Goal: Task Accomplishment & Management: Manage account settings

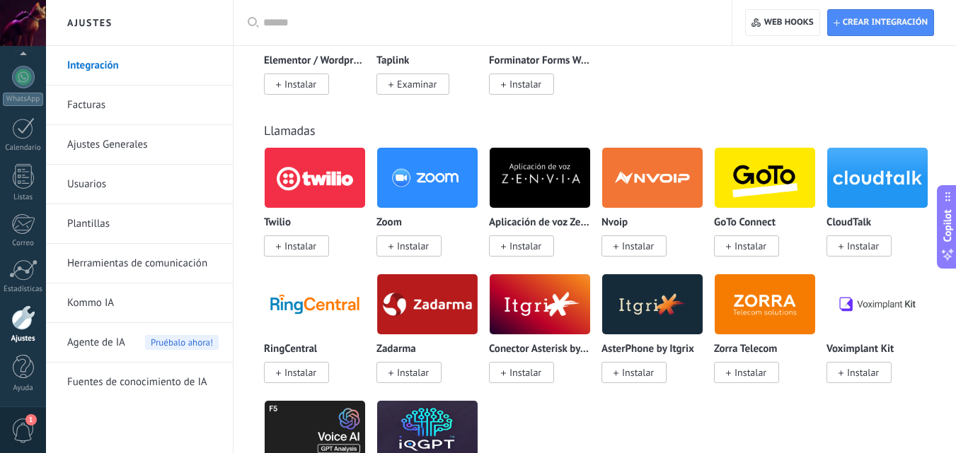
click at [72, 66] on link "Integración" at bounding box center [142, 66] width 151 height 40
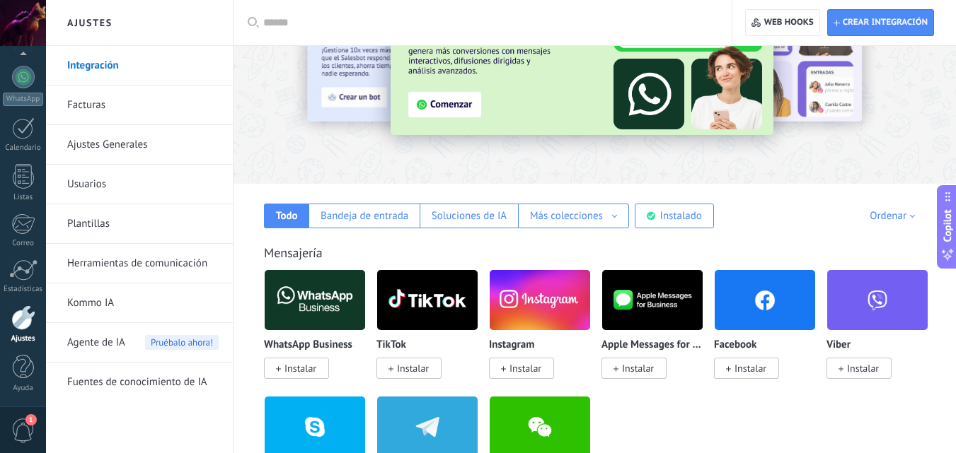
scroll to position [113, 0]
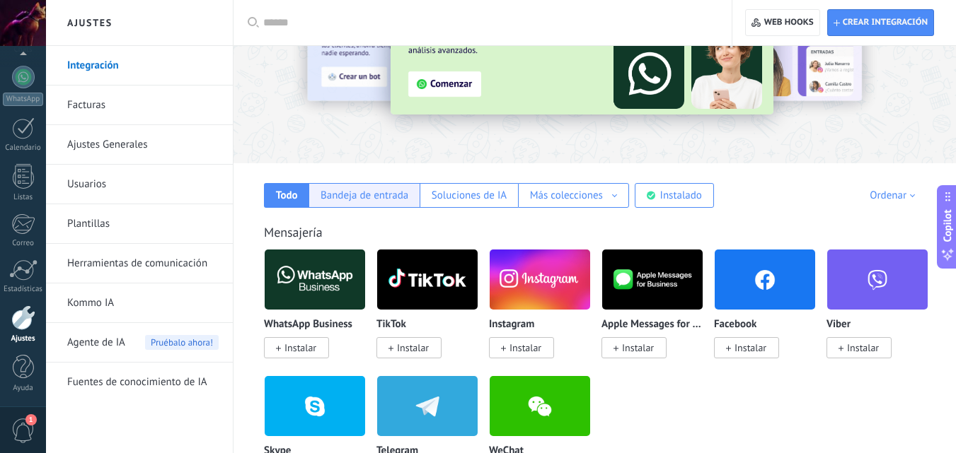
click at [393, 201] on div "Bandeja de entrada" at bounding box center [364, 195] width 88 height 13
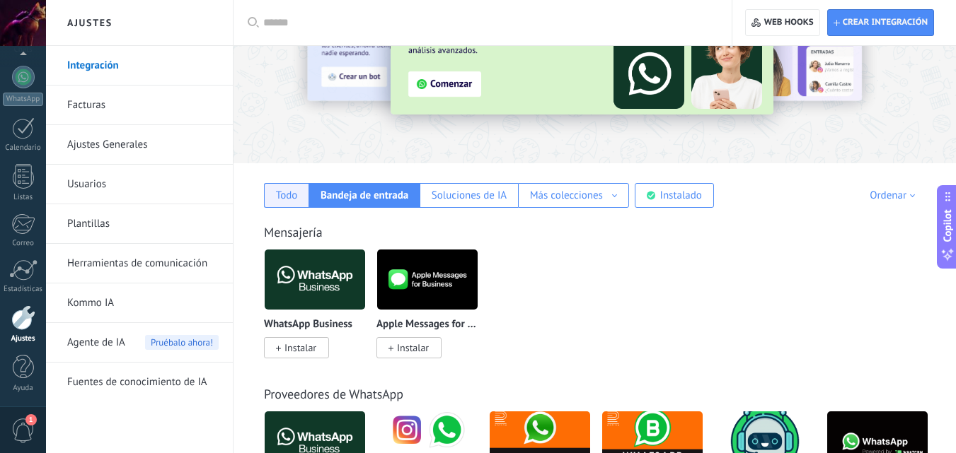
click at [286, 188] on div "Todo" at bounding box center [286, 195] width 45 height 25
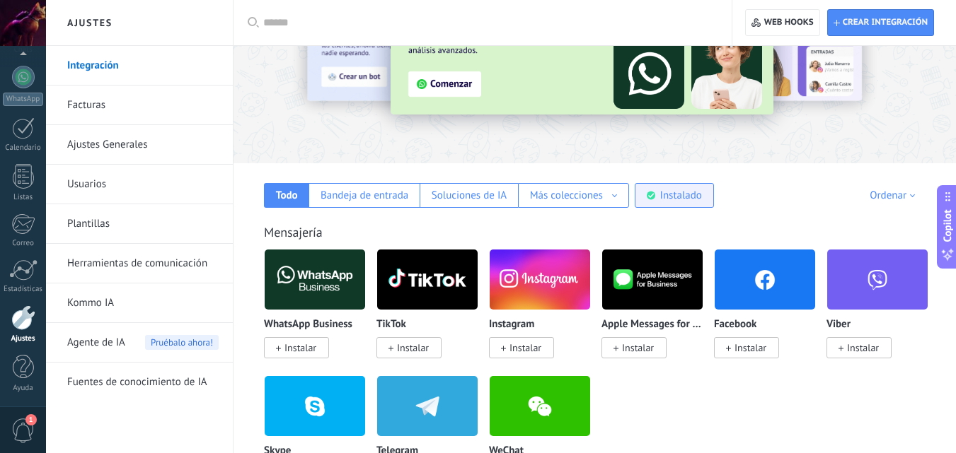
click at [671, 199] on div "Instalado" at bounding box center [681, 195] width 42 height 13
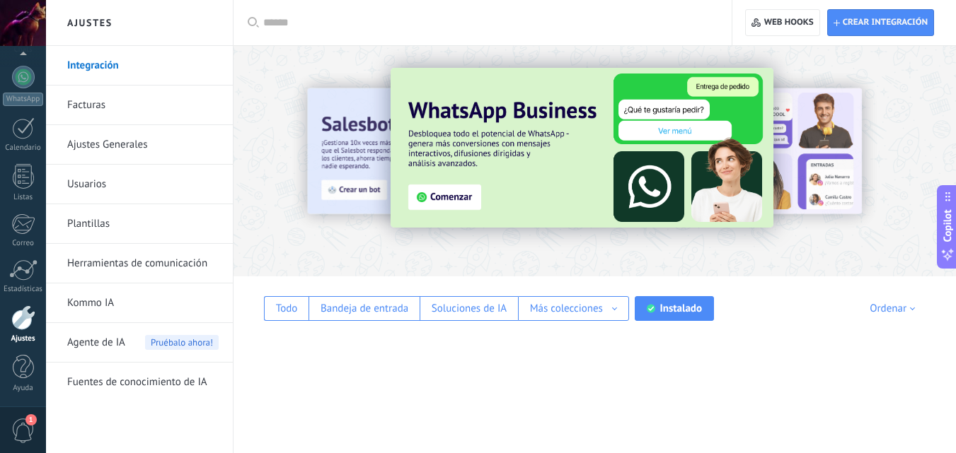
scroll to position [0, 0]
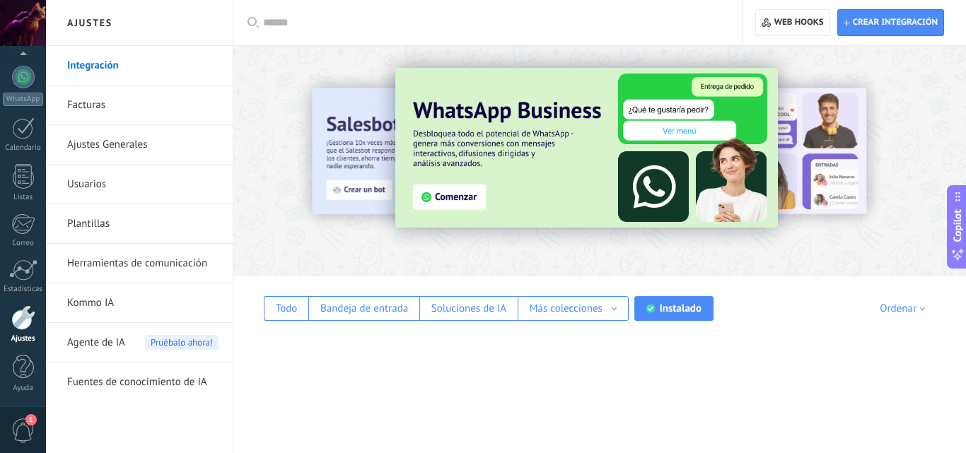
click at [654, 292] on div "Todo Bandeja de entrada Soluciones de IA Más colecciones Automatizaciones Fuent…" at bounding box center [600, 299] width 705 height 45
click at [654, 311] on icon at bounding box center [650, 308] width 8 height 9
click at [783, 267] on div "Aplicar Aplicar Restablecer Crear integración Web hooks 0 Todo Bandeja de entra…" at bounding box center [599, 226] width 733 height 453
click at [441, 198] on img at bounding box center [586, 148] width 383 height 160
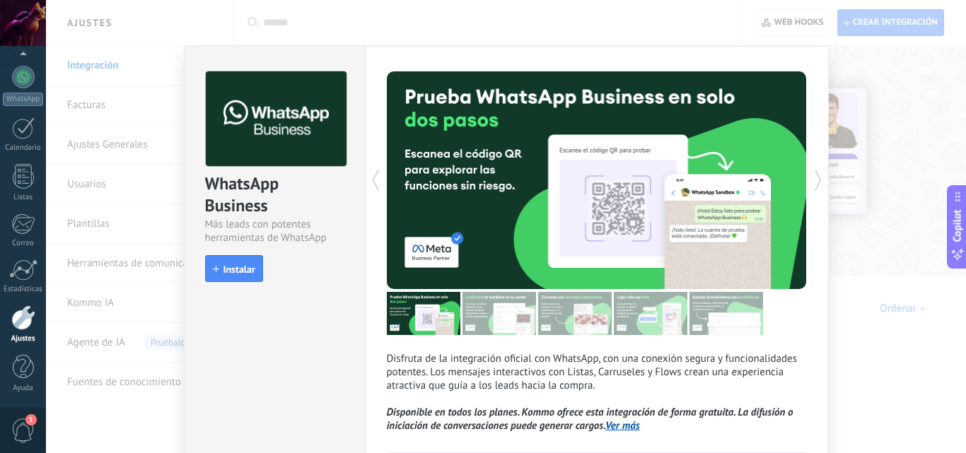
click at [76, 64] on div "WhatsApp Business Más leads con potentes herramientas de WhatsApp install Insta…" at bounding box center [506, 226] width 920 height 453
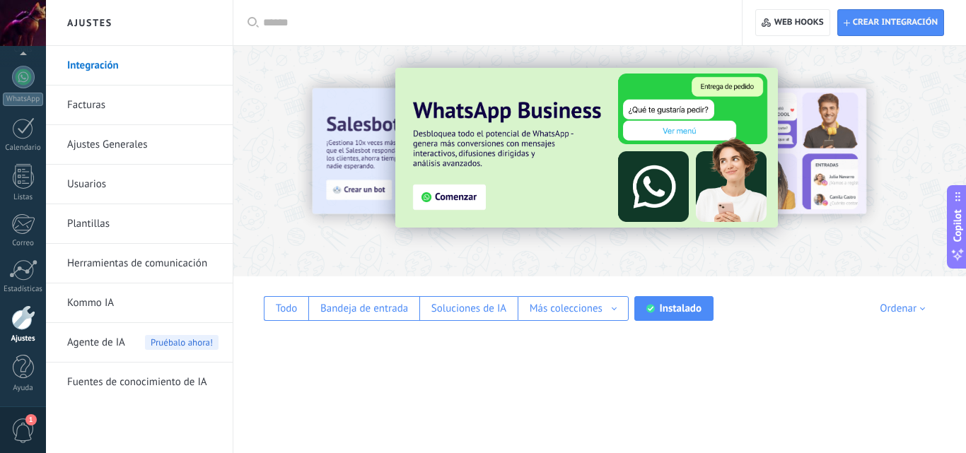
click at [76, 64] on link "Integración" at bounding box center [142, 66] width 151 height 40
click at [916, 308] on div "Ordenar" at bounding box center [905, 308] width 50 height 13
click at [874, 412] on div "Lo más nuevo primero" at bounding box center [875, 406] width 119 height 24
click at [870, 315] on div "Lo más nuevo primero" at bounding box center [873, 308] width 114 height 13
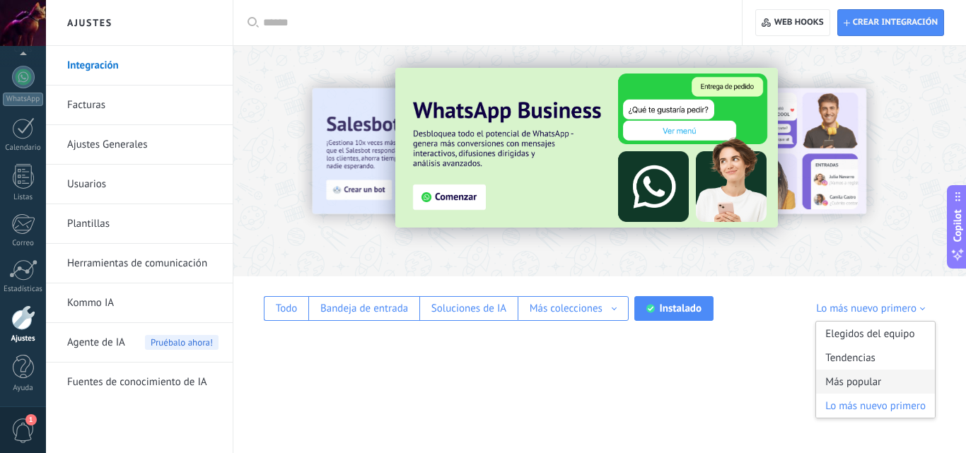
click at [853, 385] on div "Más popular" at bounding box center [875, 382] width 119 height 24
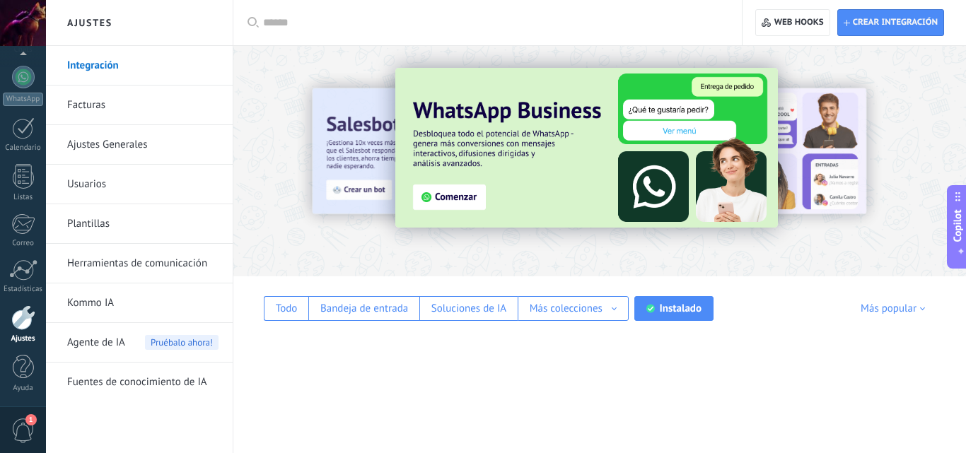
click at [862, 312] on div "Más popular" at bounding box center [895, 308] width 69 height 13
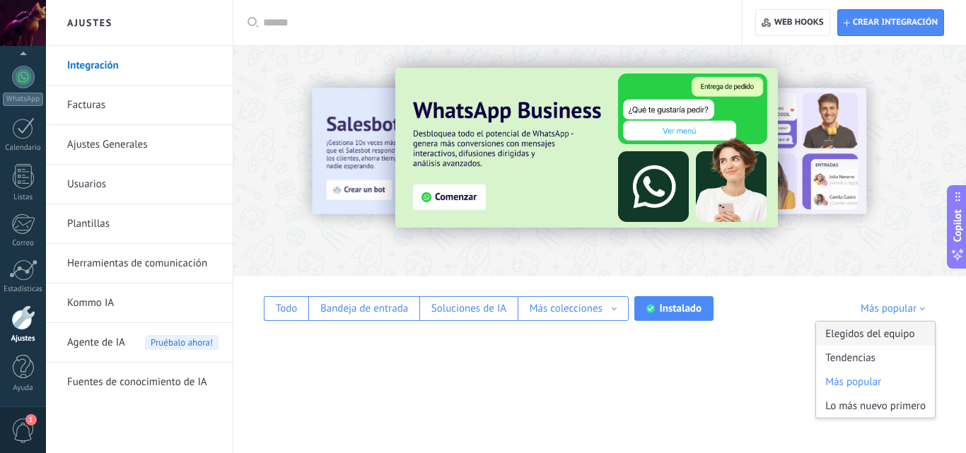
click at [862, 332] on div "Elegidos del equipo" at bounding box center [875, 334] width 119 height 24
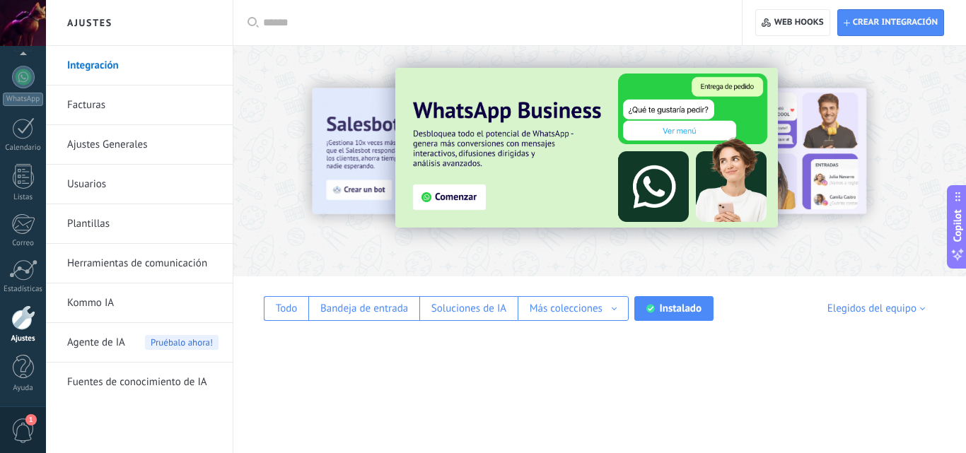
click at [876, 293] on div "Todo Bandeja de entrada Soluciones de IA Más colecciones Automatizaciones Fuent…" at bounding box center [600, 299] width 705 height 45
click at [874, 308] on div "Elegidos del equipo" at bounding box center [879, 308] width 103 height 13
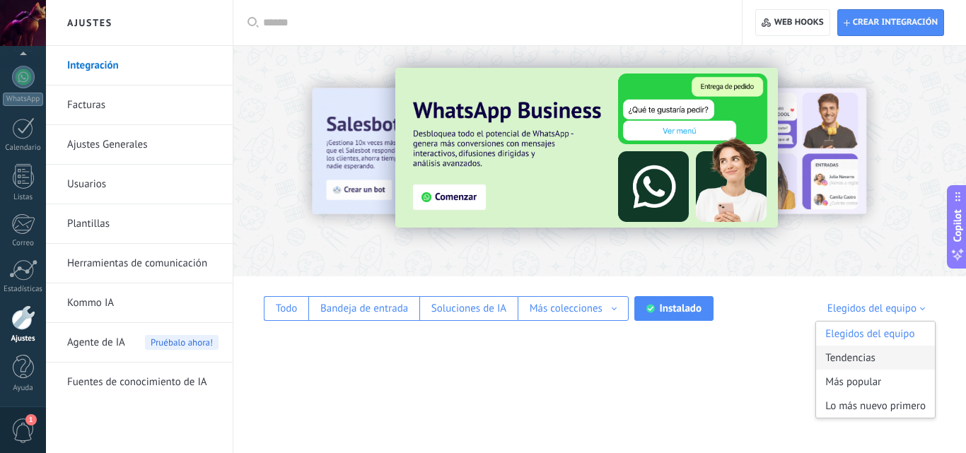
click at [862, 361] on div "Tendencias" at bounding box center [875, 358] width 119 height 24
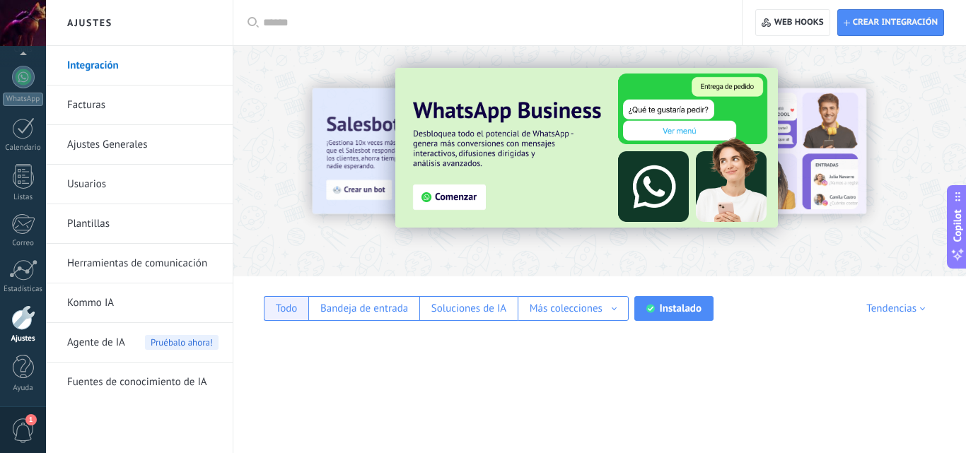
click at [280, 318] on div "Todo" at bounding box center [286, 308] width 45 height 25
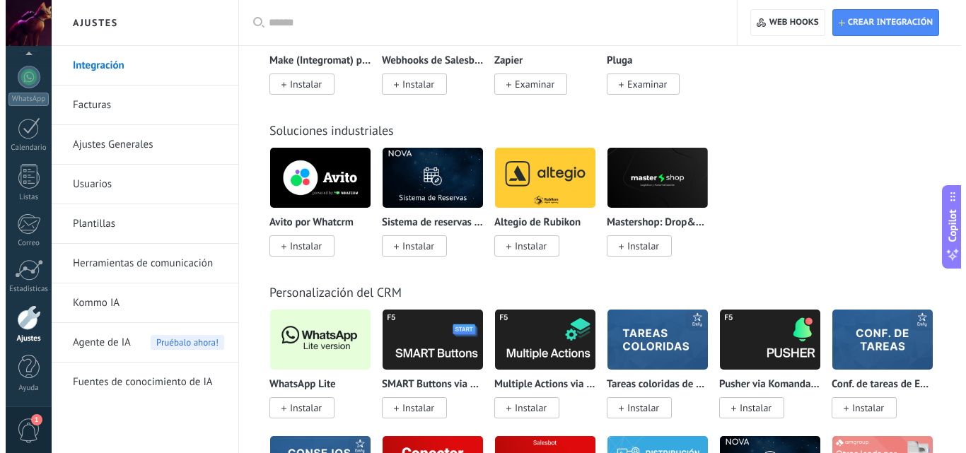
scroll to position [3217, 0]
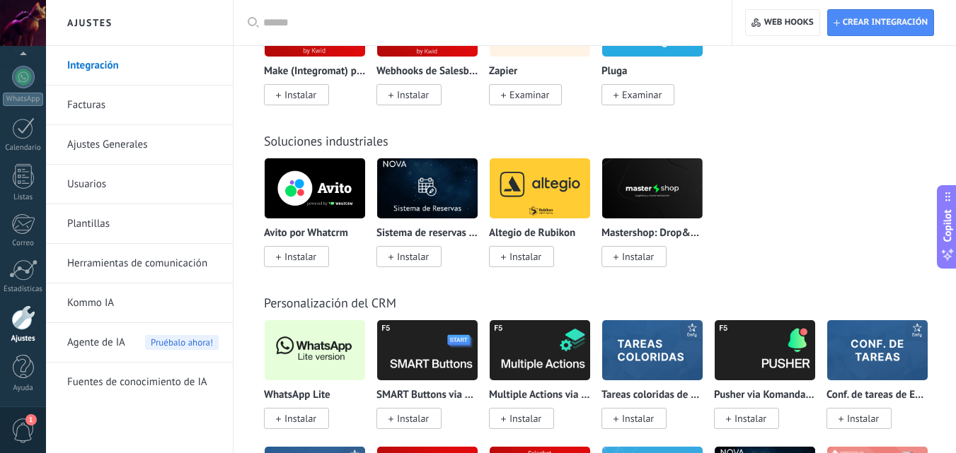
click at [309, 417] on span "Instalar" at bounding box center [300, 418] width 32 height 13
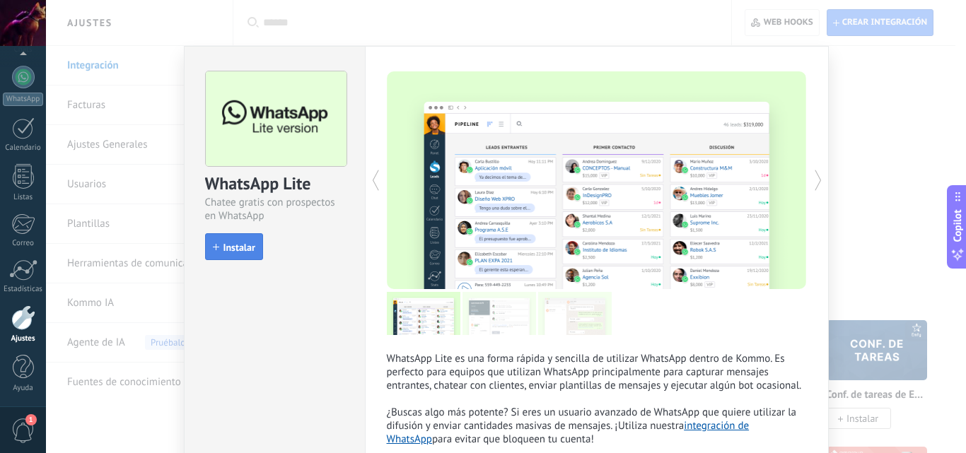
click at [237, 250] on span "Instalar" at bounding box center [240, 248] width 32 height 10
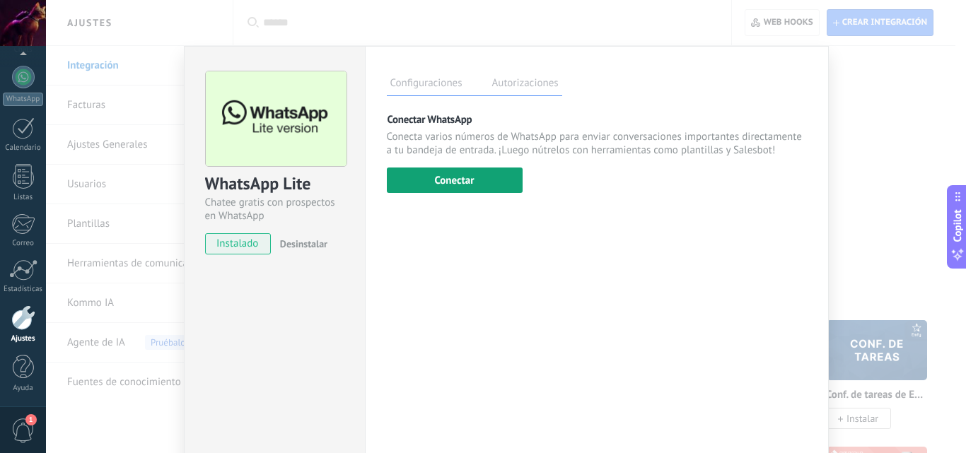
click at [451, 182] on button "Conectar" at bounding box center [455, 180] width 136 height 25
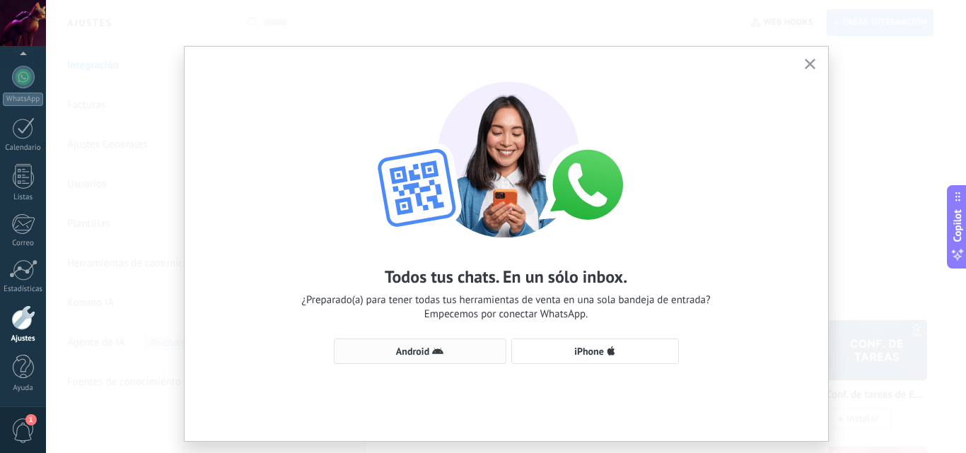
click at [419, 351] on span "Android" at bounding box center [412, 352] width 33 height 10
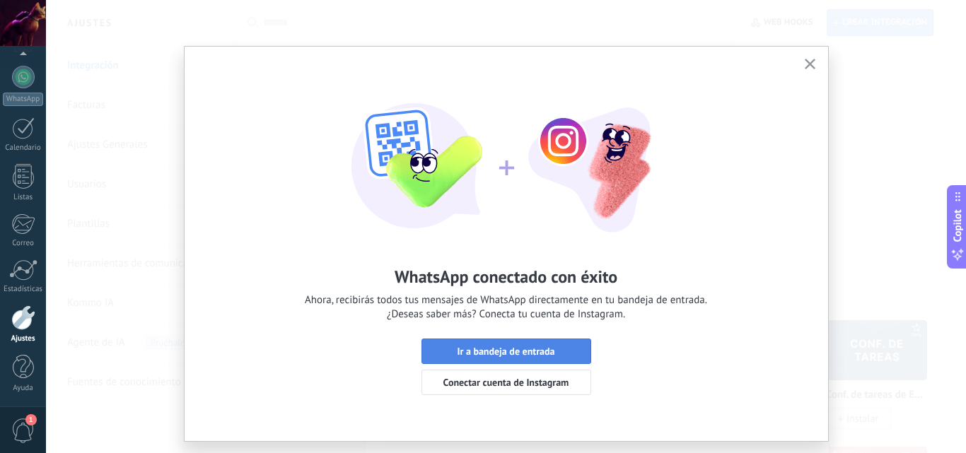
click at [530, 344] on button "Ir a bandeja de entrada" at bounding box center [507, 351] width 170 height 25
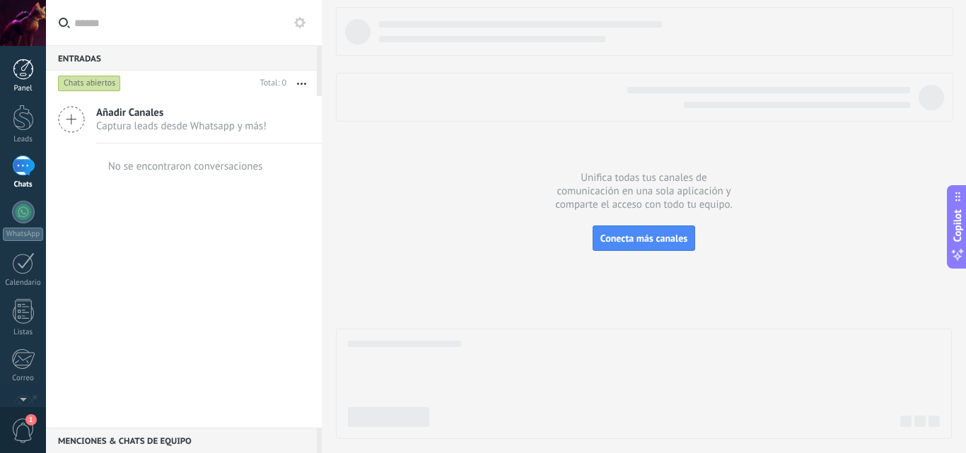
click at [13, 76] on div at bounding box center [23, 69] width 21 height 21
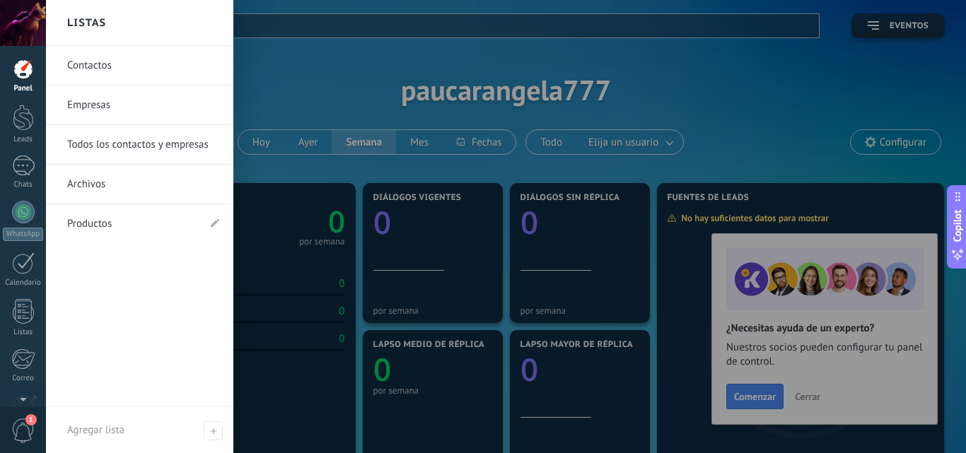
click at [156, 62] on link "Contactos" at bounding box center [143, 66] width 152 height 40
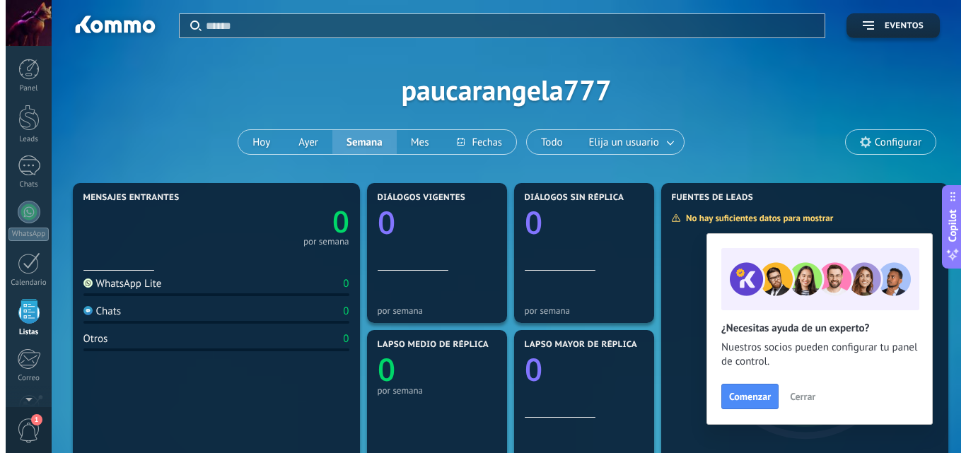
scroll to position [88, 0]
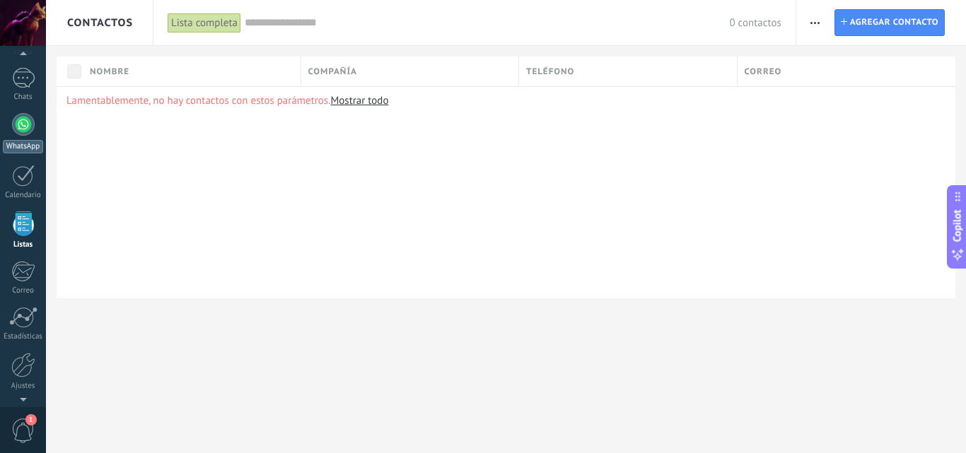
click at [25, 146] on div "WhatsApp" at bounding box center [23, 146] width 40 height 13
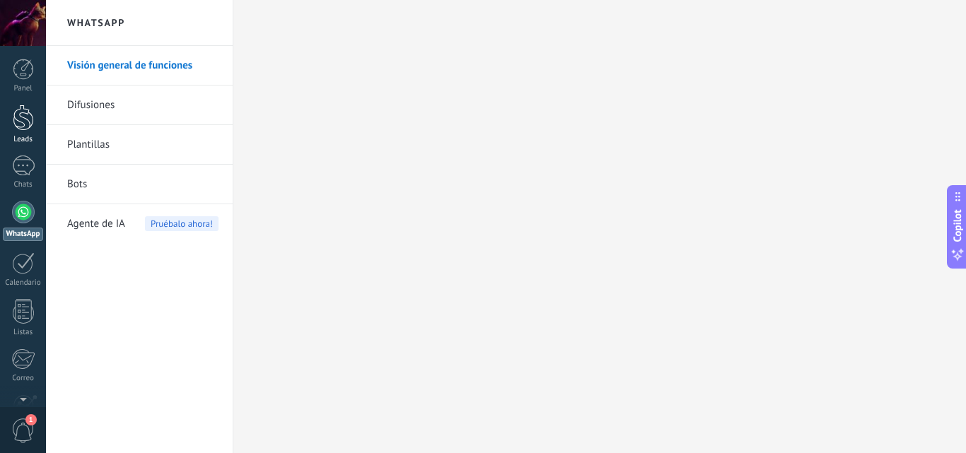
click at [21, 135] on div "Leads" at bounding box center [23, 139] width 41 height 9
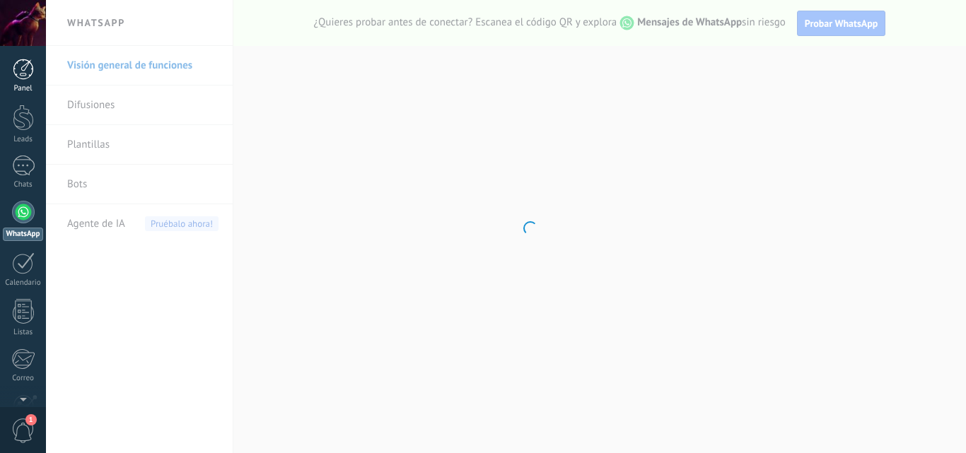
click at [18, 68] on div at bounding box center [23, 69] width 21 height 21
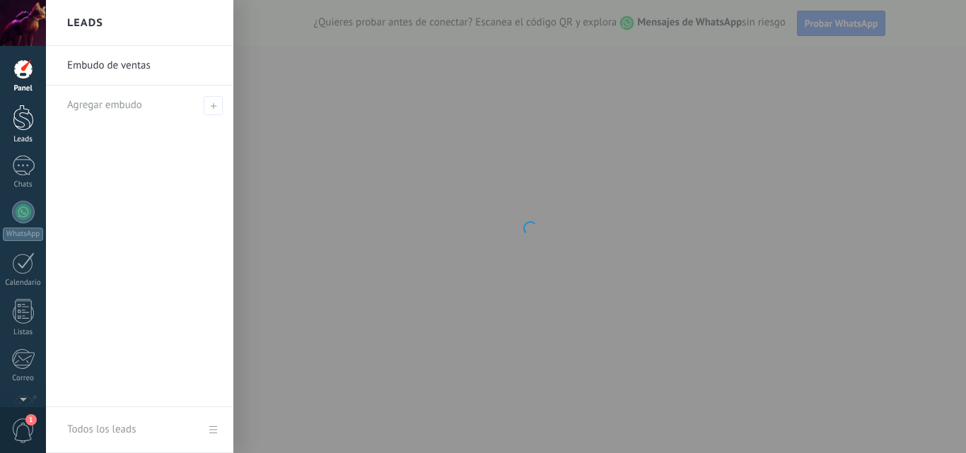
click at [23, 120] on div at bounding box center [23, 118] width 21 height 26
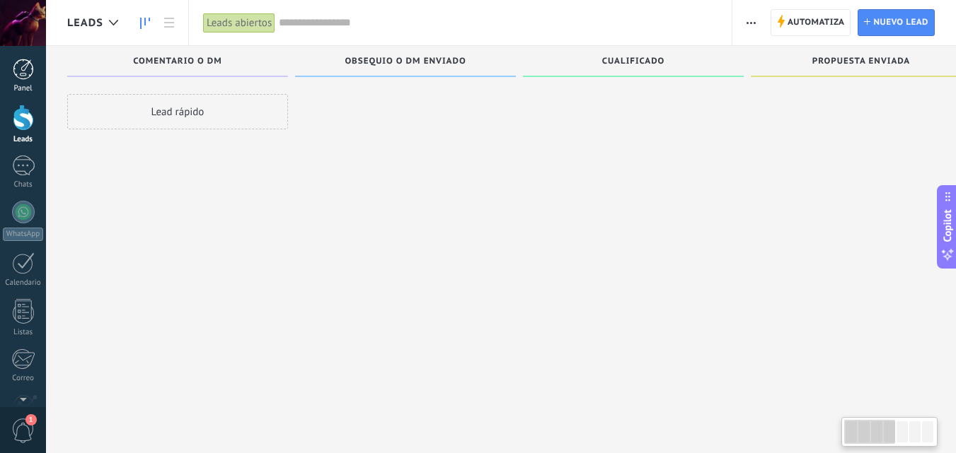
click at [24, 77] on div at bounding box center [23, 69] width 21 height 21
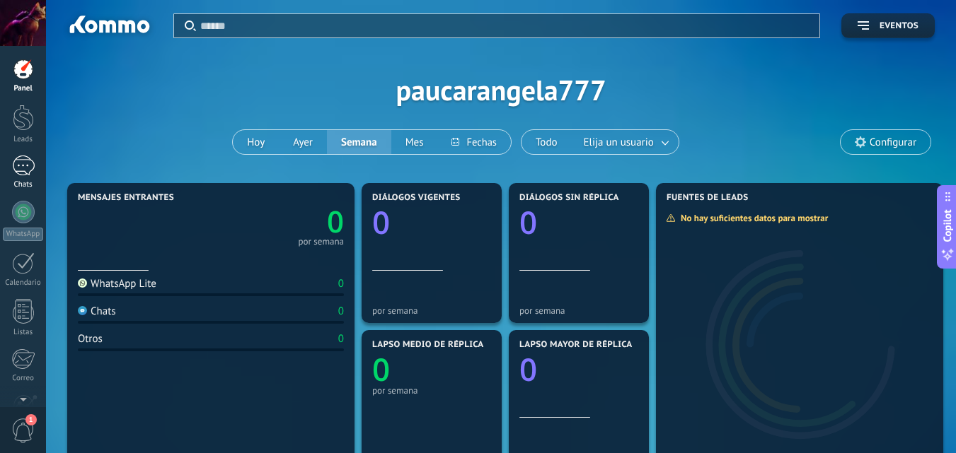
click at [28, 167] on div at bounding box center [23, 166] width 23 height 21
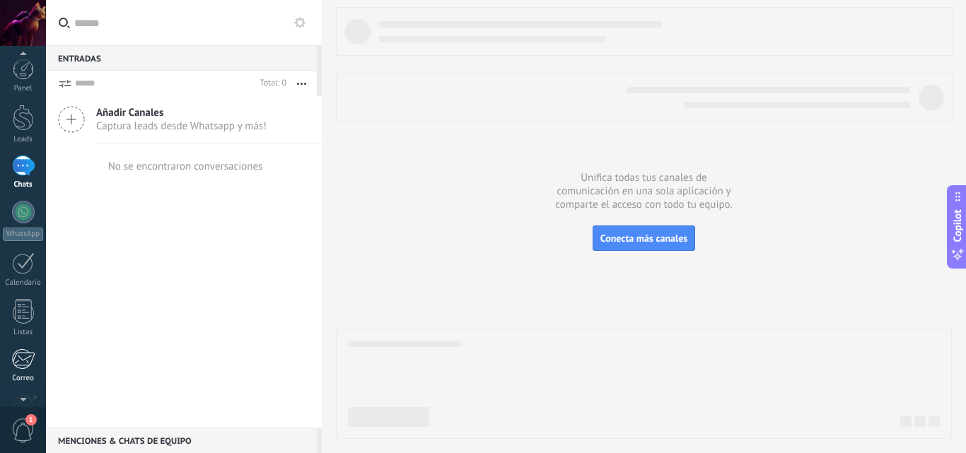
scroll to position [8, 0]
click at [21, 367] on div "Correo" at bounding box center [23, 370] width 41 height 9
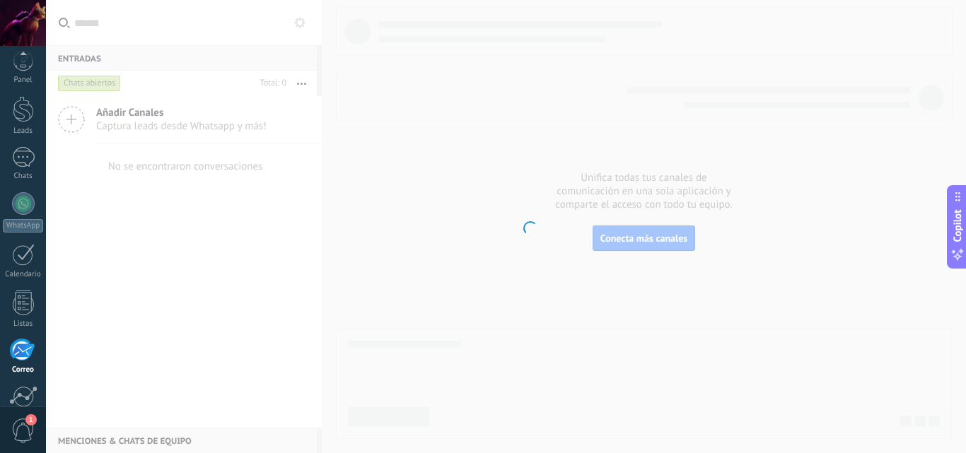
scroll to position [135, 0]
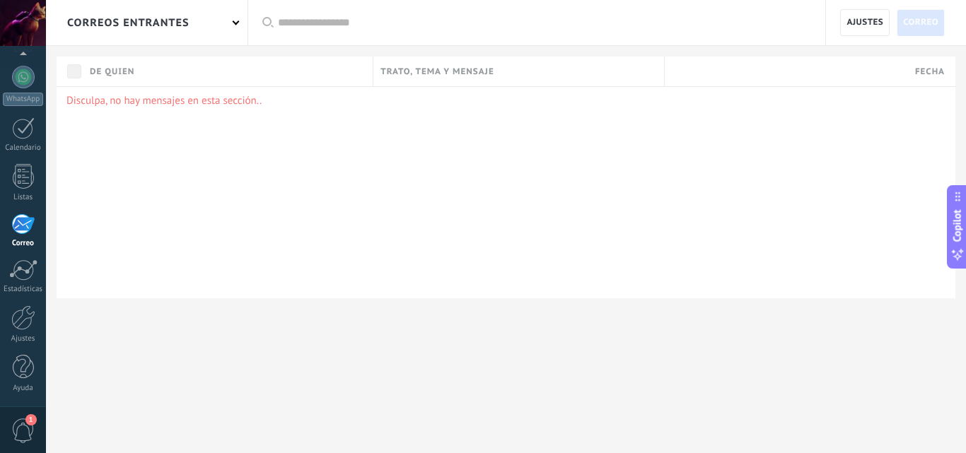
click at [17, 433] on span "1" at bounding box center [23, 431] width 24 height 25
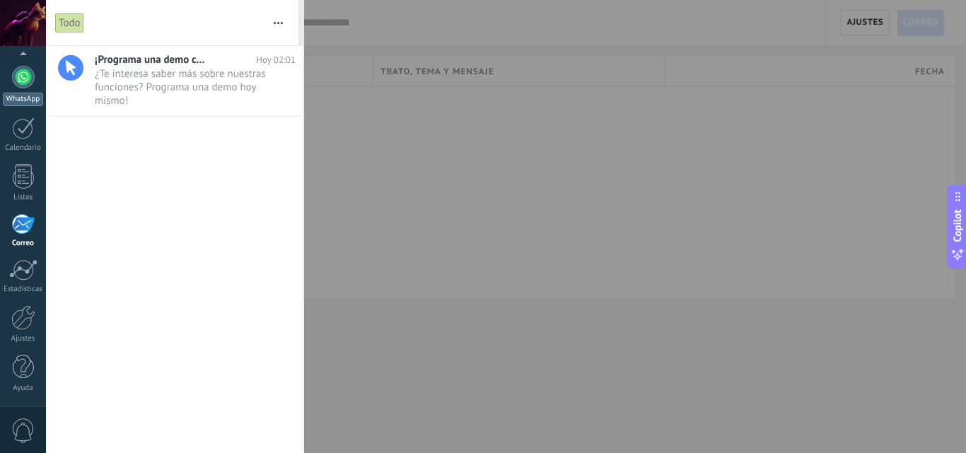
click at [15, 79] on div at bounding box center [23, 77] width 23 height 23
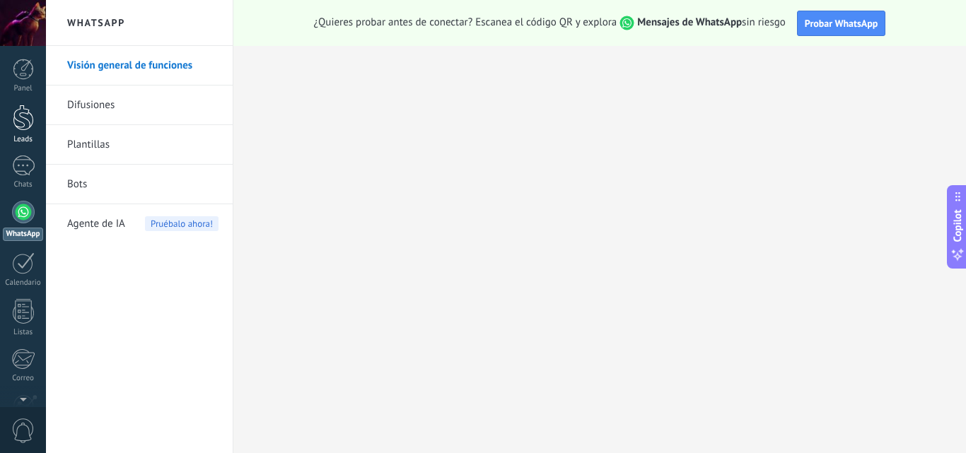
click at [21, 130] on div at bounding box center [23, 118] width 21 height 26
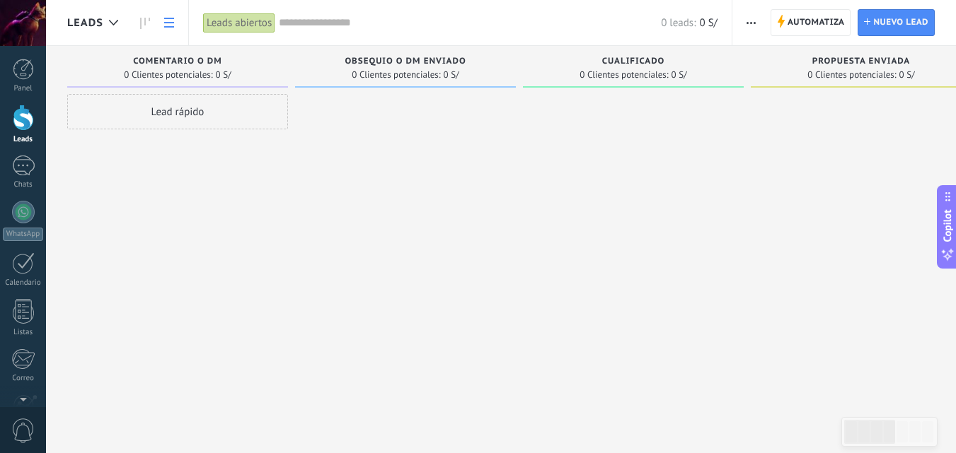
click at [175, 24] on link at bounding box center [169, 23] width 24 height 28
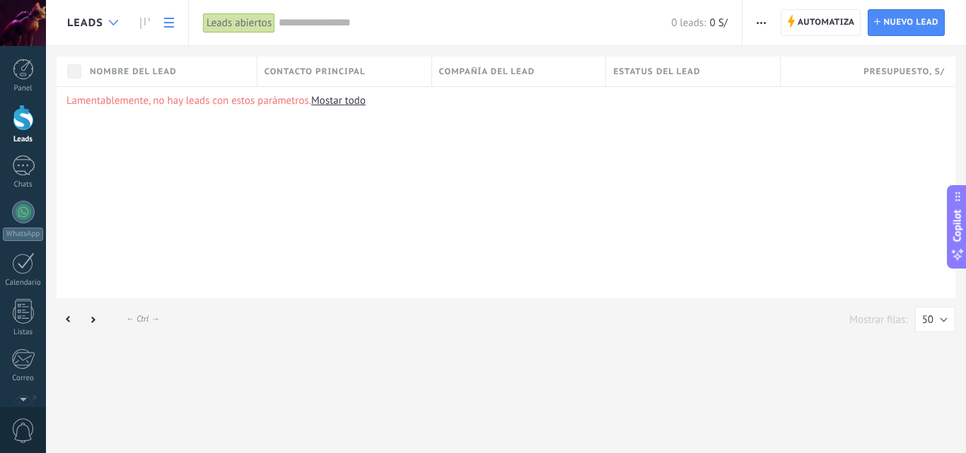
click at [112, 23] on icon at bounding box center [113, 23] width 9 height 6
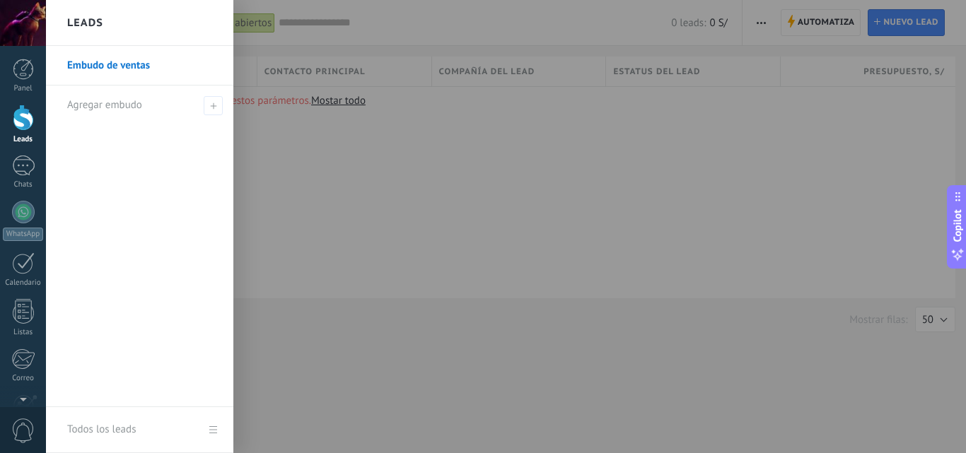
click at [110, 69] on link "Embudo de ventas" at bounding box center [143, 66] width 152 height 40
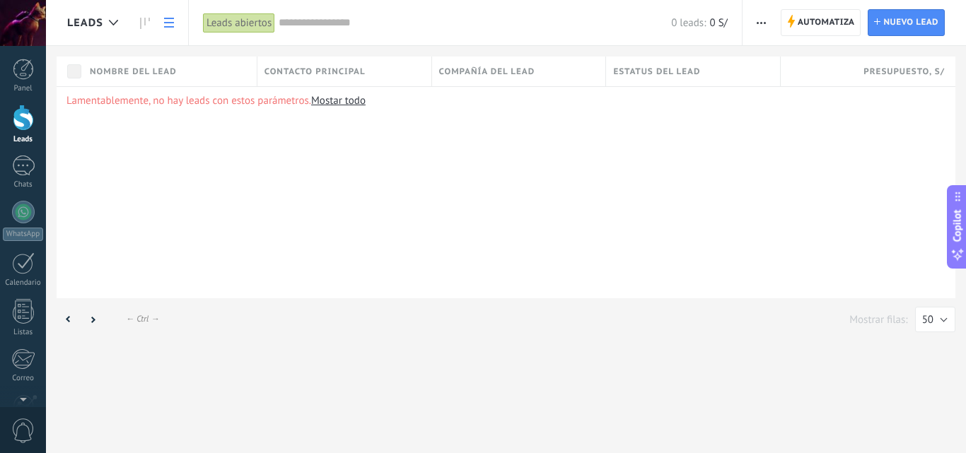
click at [153, 67] on span "Nombre del lead" at bounding box center [133, 71] width 87 height 13
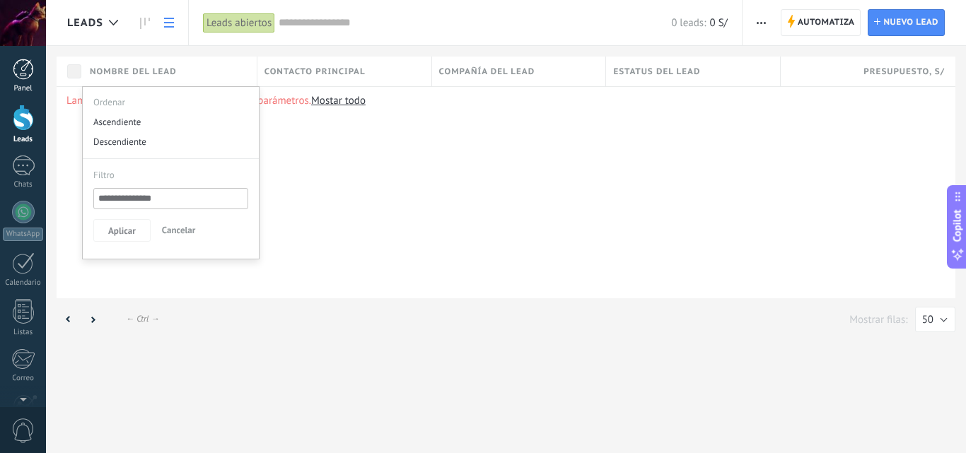
click at [18, 68] on div at bounding box center [23, 69] width 21 height 21
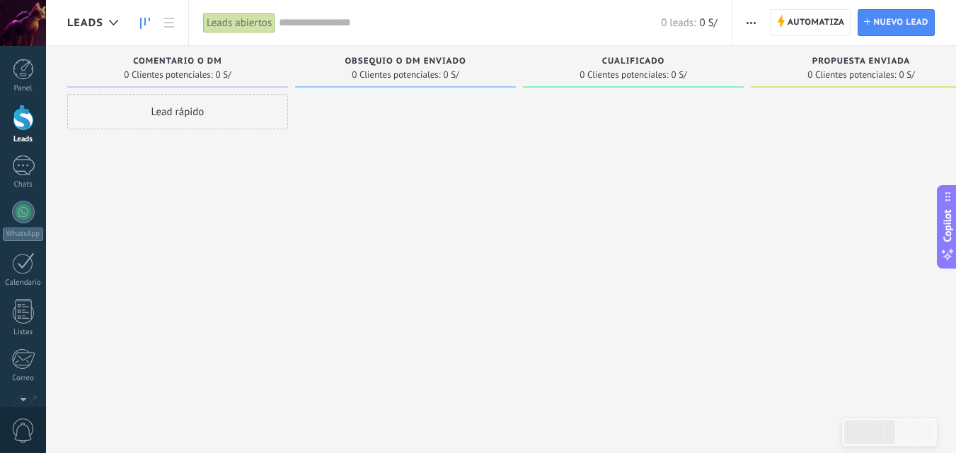
click at [100, 25] on span "Leads" at bounding box center [85, 22] width 36 height 13
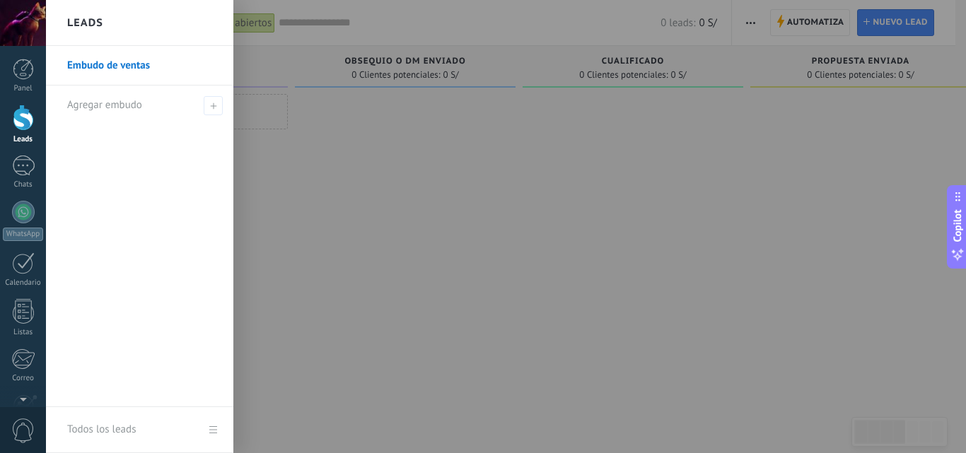
click at [100, 25] on h2 "Leads" at bounding box center [85, 23] width 36 height 45
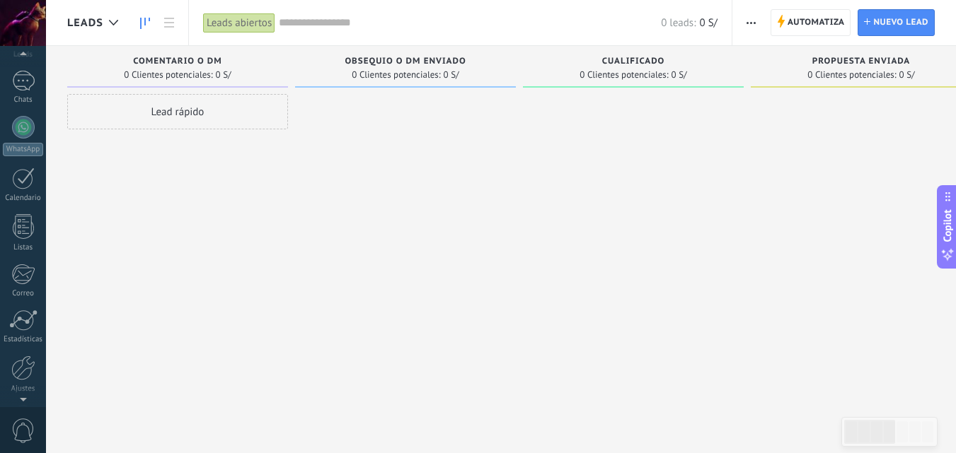
click at [21, 390] on div at bounding box center [23, 396] width 46 height 21
click at [21, 319] on div at bounding box center [23, 318] width 24 height 25
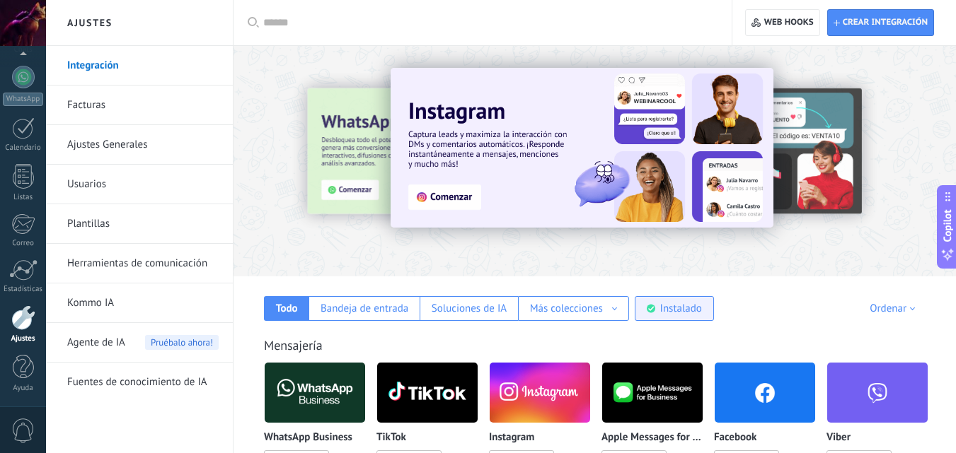
click at [678, 319] on div "Instalado" at bounding box center [673, 308] width 79 height 25
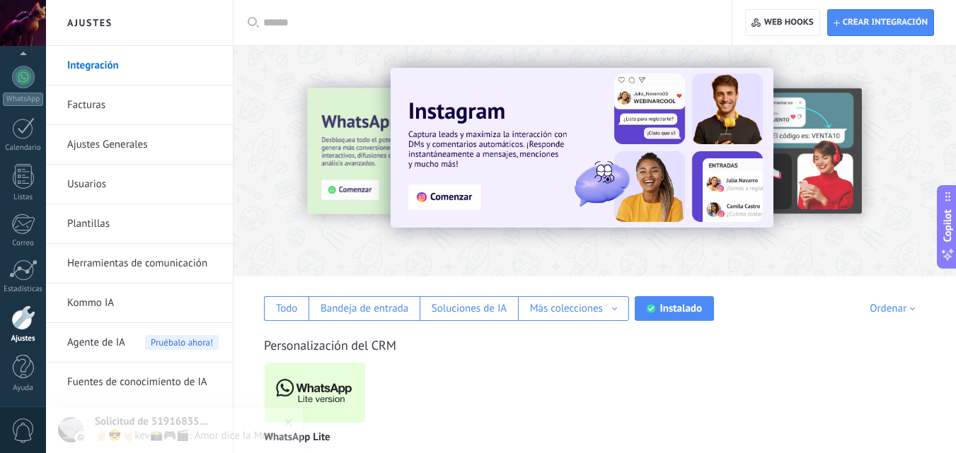
click at [305, 400] on img at bounding box center [315, 393] width 100 height 69
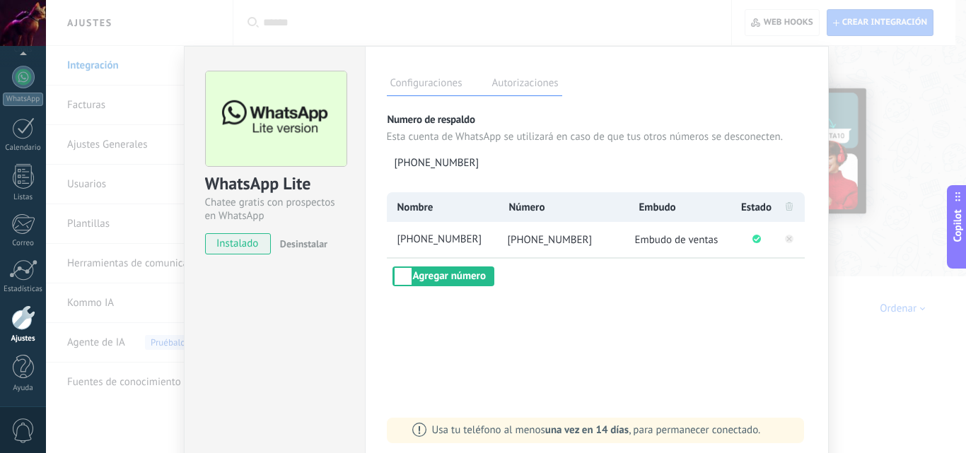
click at [513, 82] on label "Autorizaciones" at bounding box center [526, 85] width 74 height 21
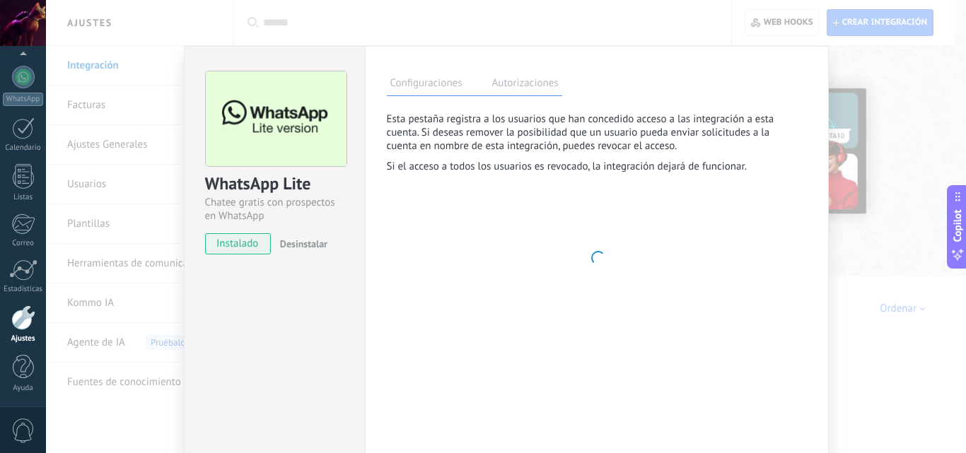
click at [434, 79] on label "Configuraciones" at bounding box center [426, 85] width 79 height 21
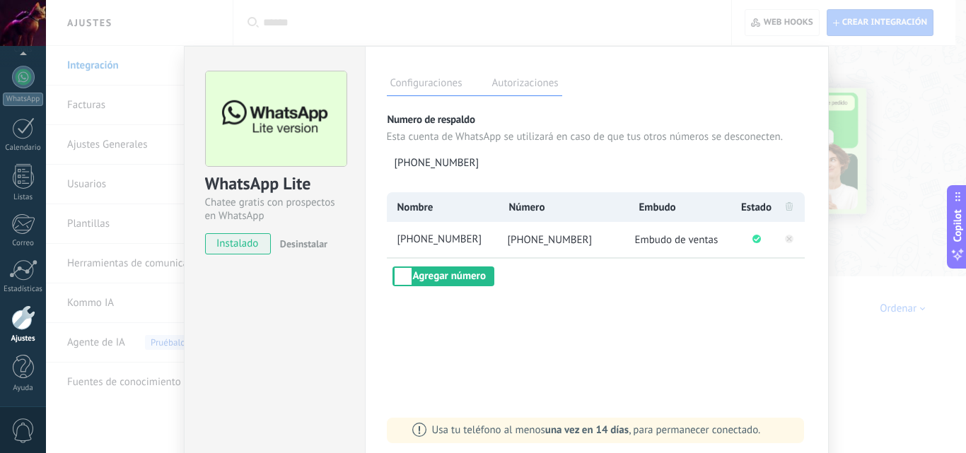
click at [95, 100] on div "WhatsApp Lite Chatee gratis con prospectos en WhatsApp instalado Desinstalar Co…" at bounding box center [506, 226] width 920 height 453
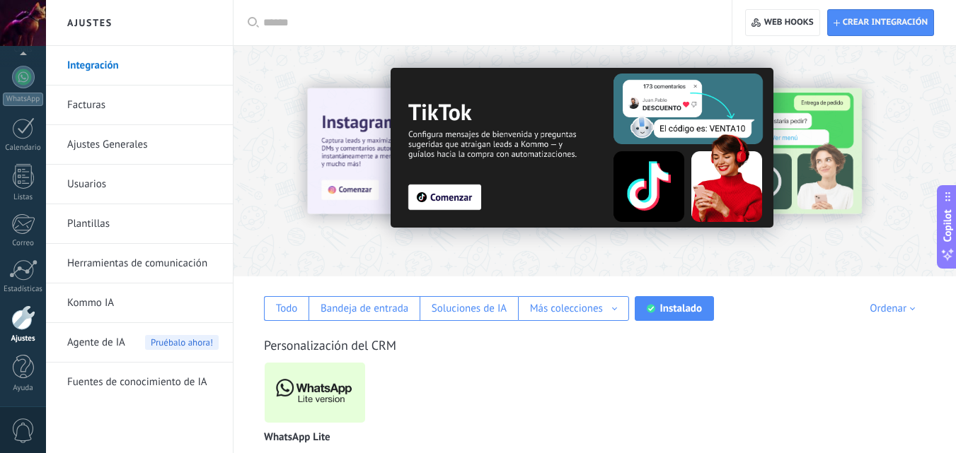
click at [117, 142] on link "Ajustes Generales" at bounding box center [142, 145] width 151 height 40
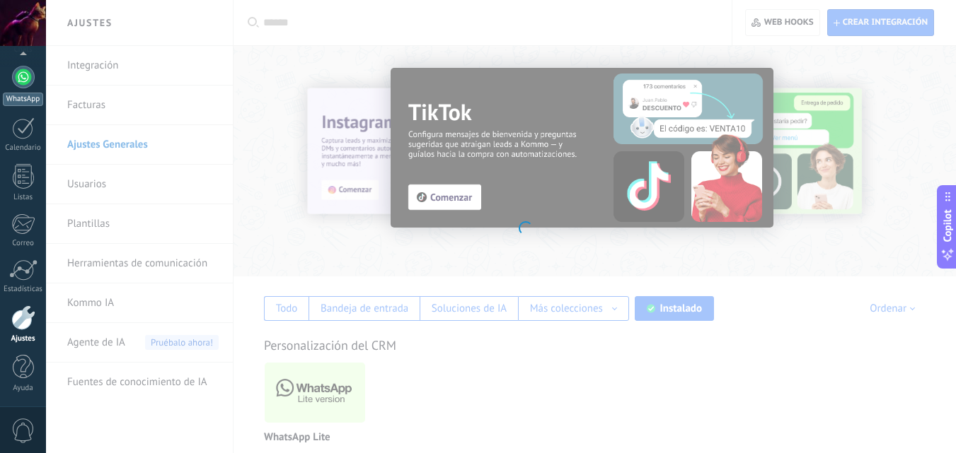
click at [29, 75] on div at bounding box center [23, 77] width 23 height 23
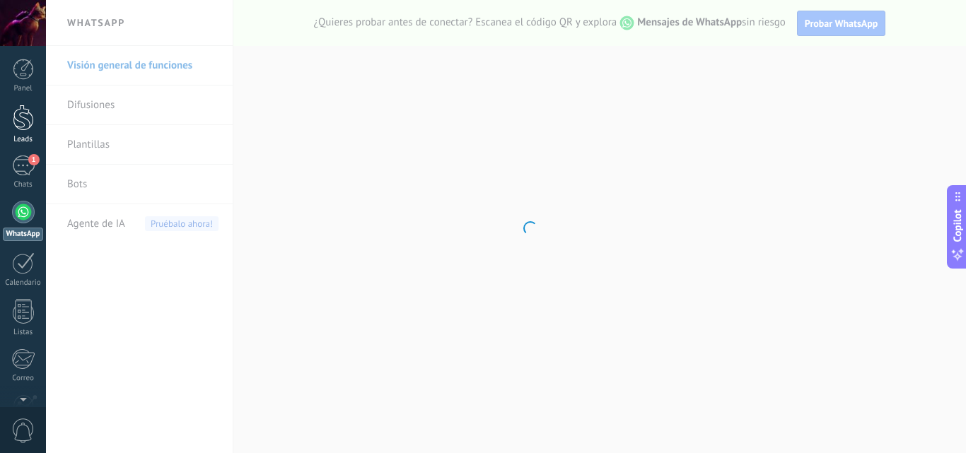
click at [25, 127] on div at bounding box center [23, 118] width 21 height 26
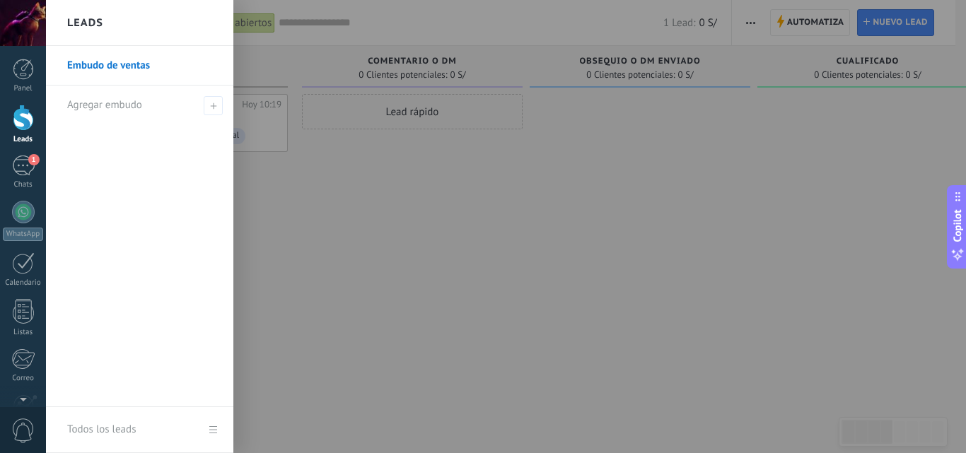
click at [110, 66] on link "Embudo de ventas" at bounding box center [143, 66] width 152 height 40
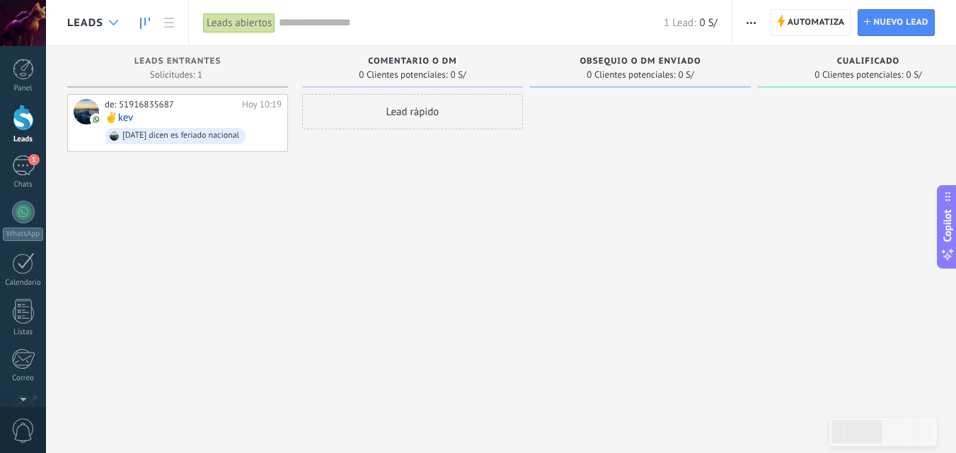
click at [107, 13] on div at bounding box center [113, 23] width 23 height 28
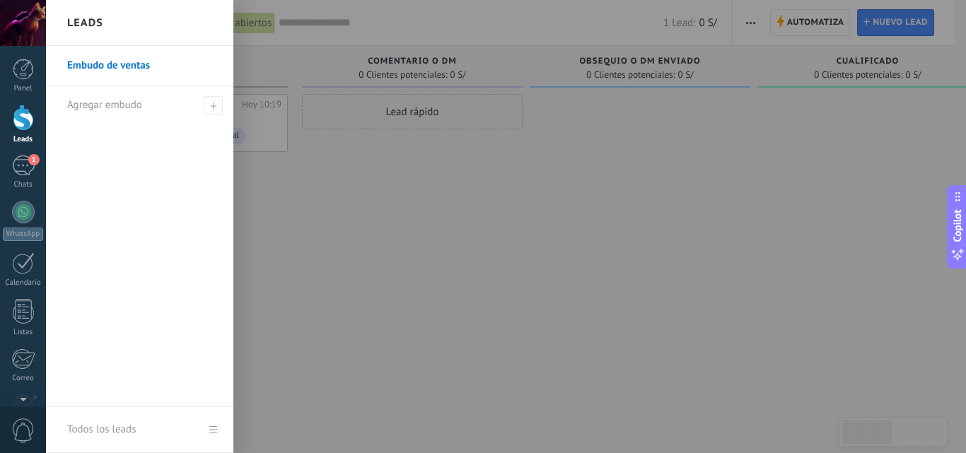
click at [320, 226] on div at bounding box center [529, 226] width 966 height 453
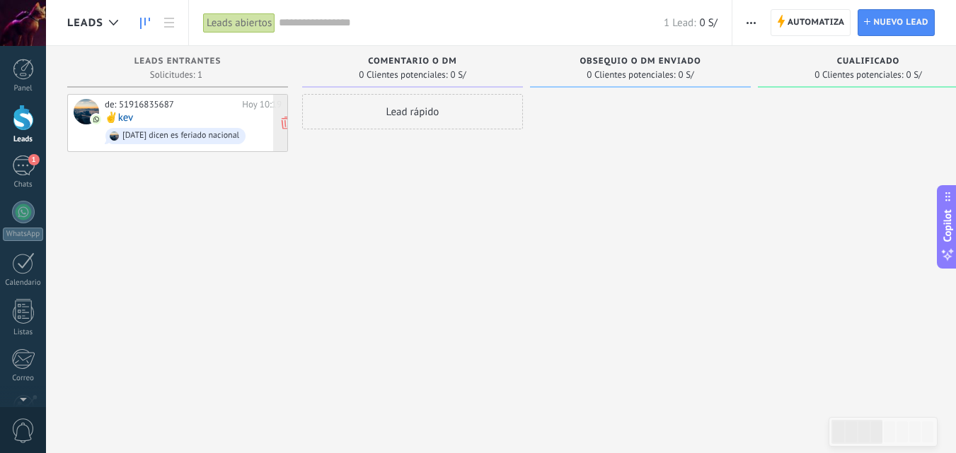
click at [180, 110] on div "de: 51916835687" at bounding box center [171, 104] width 132 height 11
click at [170, 105] on div "de: 51916835687" at bounding box center [171, 104] width 132 height 11
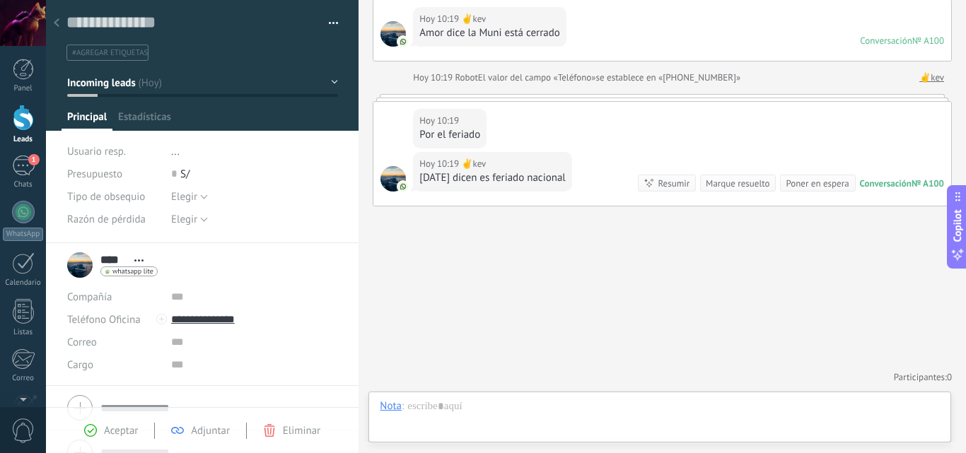
scroll to position [21, 0]
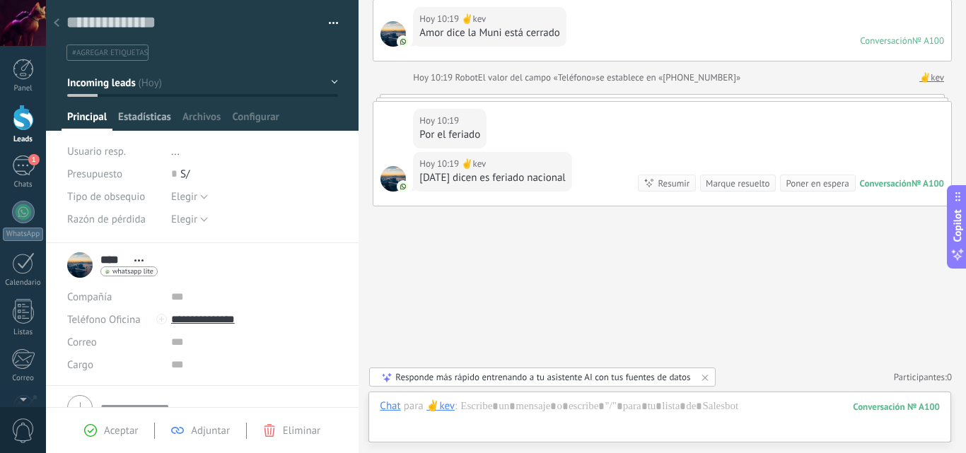
click at [139, 121] on span "Estadísticas" at bounding box center [144, 120] width 53 height 21
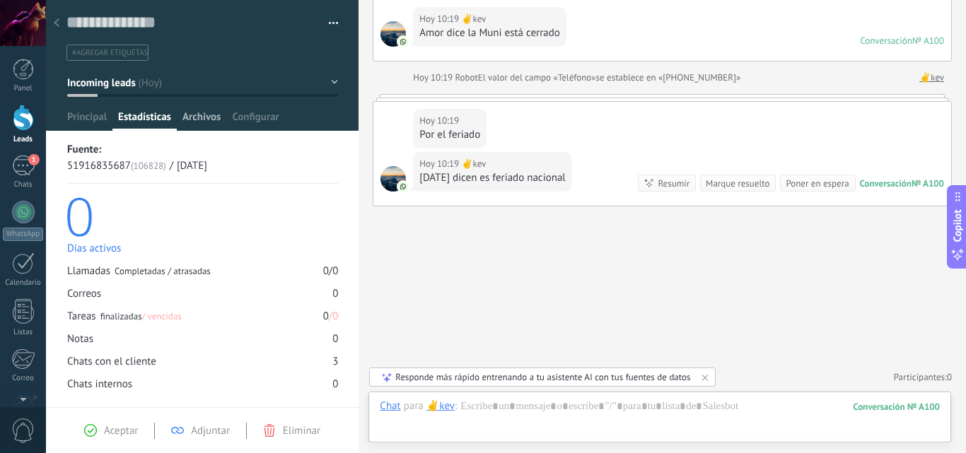
click at [197, 117] on span "Archivos" at bounding box center [201, 120] width 38 height 21
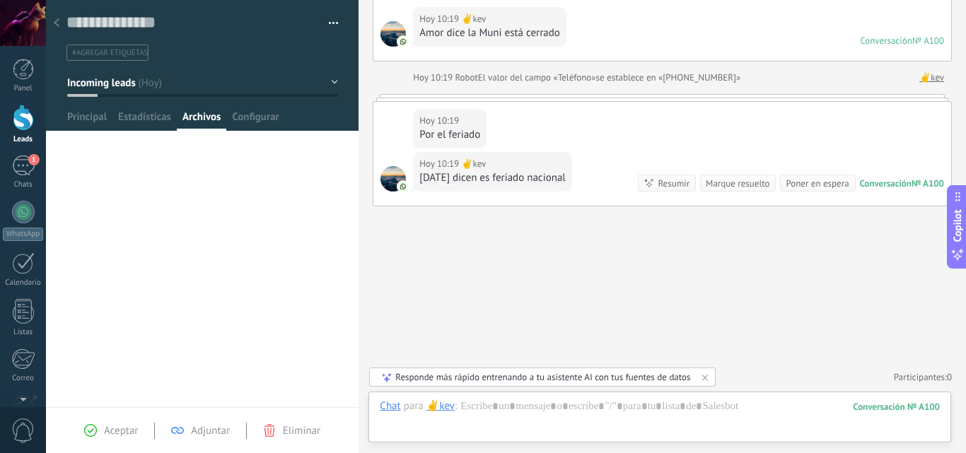
click at [253, 108] on div at bounding box center [202, 65] width 313 height 131
click at [253, 117] on span "Configurar" at bounding box center [255, 120] width 47 height 21
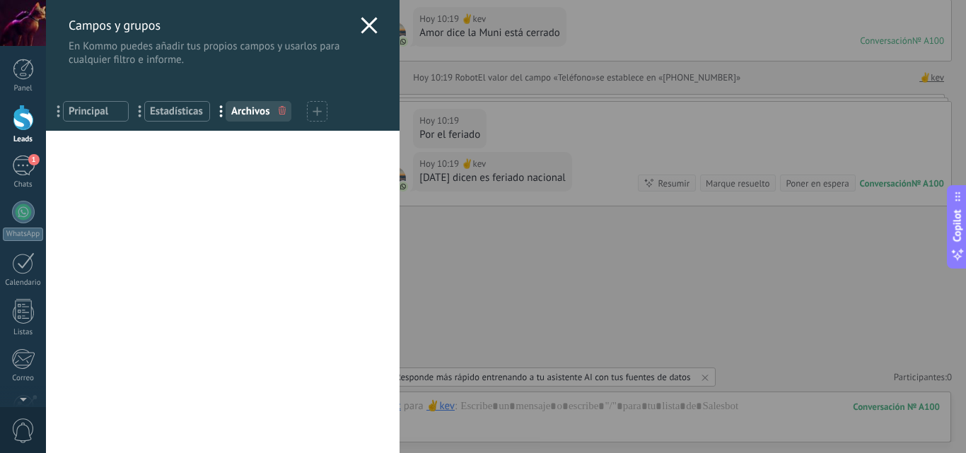
click at [365, 25] on use at bounding box center [369, 25] width 16 height 16
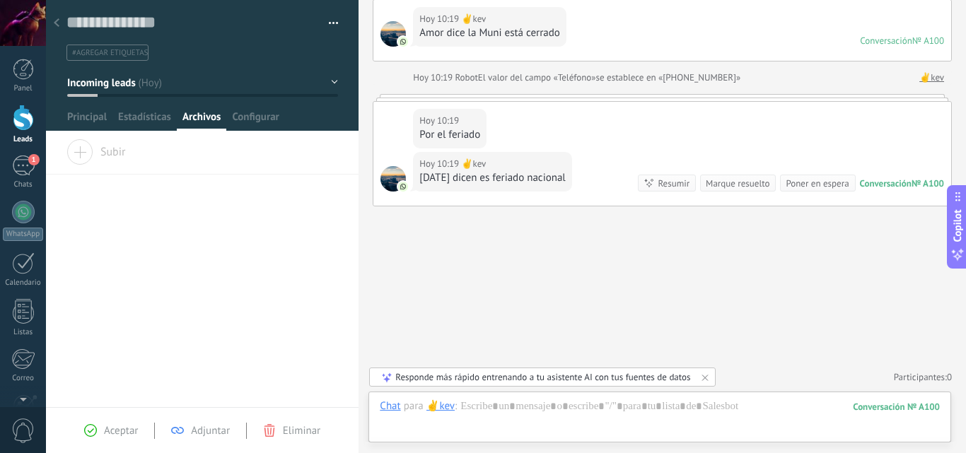
click at [327, 85] on button "Incoming leads" at bounding box center [202, 82] width 271 height 25
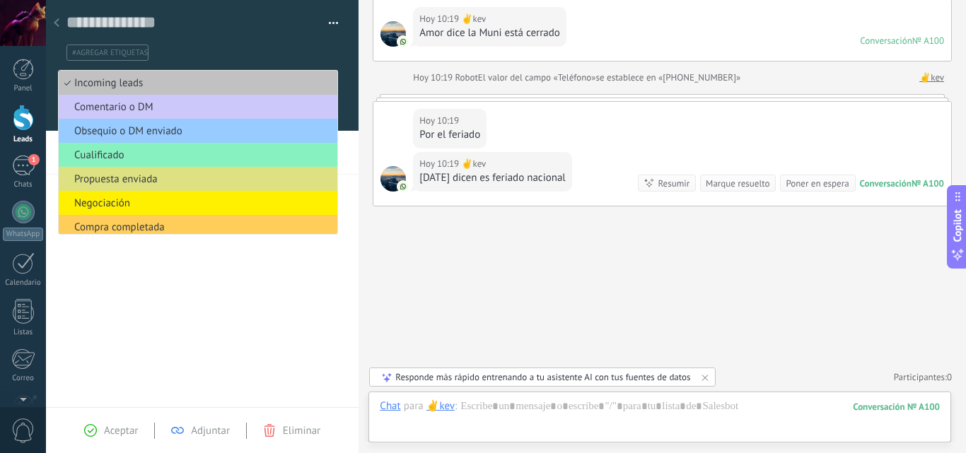
click at [177, 309] on div "Arrastra y suelte los archivos aquí para adjuntarlos. Suelte el botón del ratón…" at bounding box center [202, 272] width 313 height 267
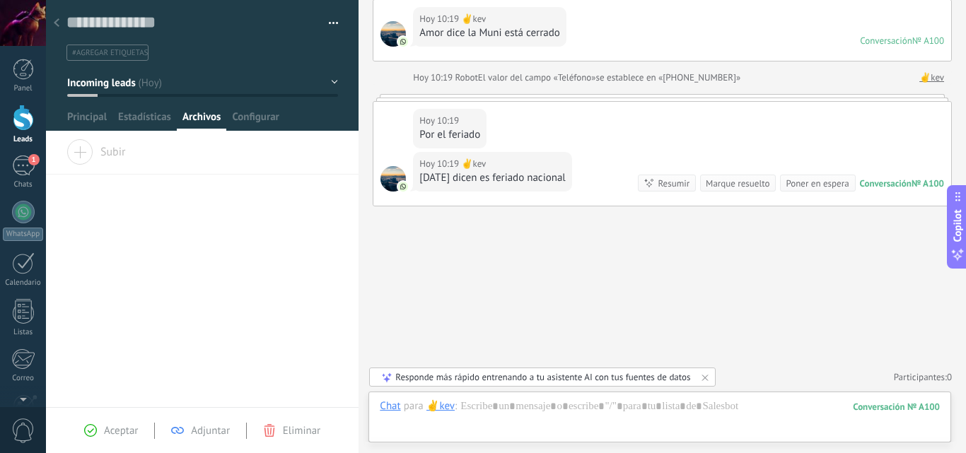
click at [57, 21] on use at bounding box center [57, 22] width 6 height 8
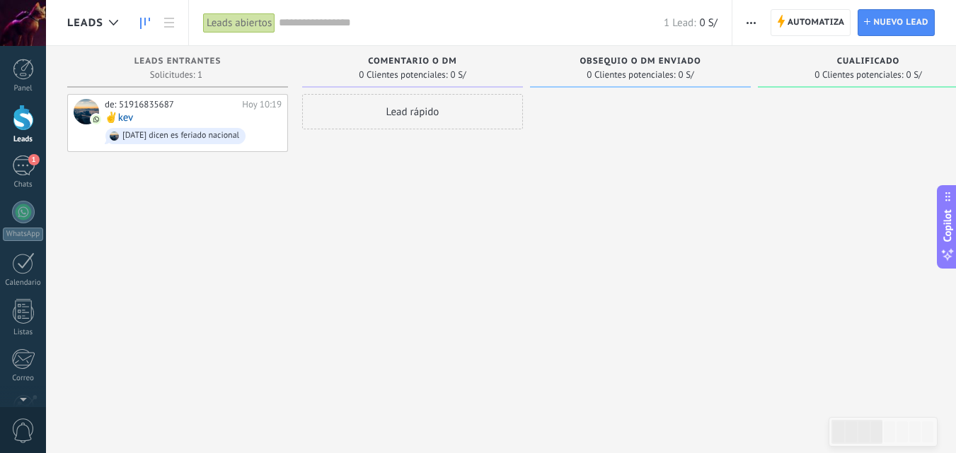
click at [231, 28] on div "Leads abiertos" at bounding box center [239, 23] width 72 height 21
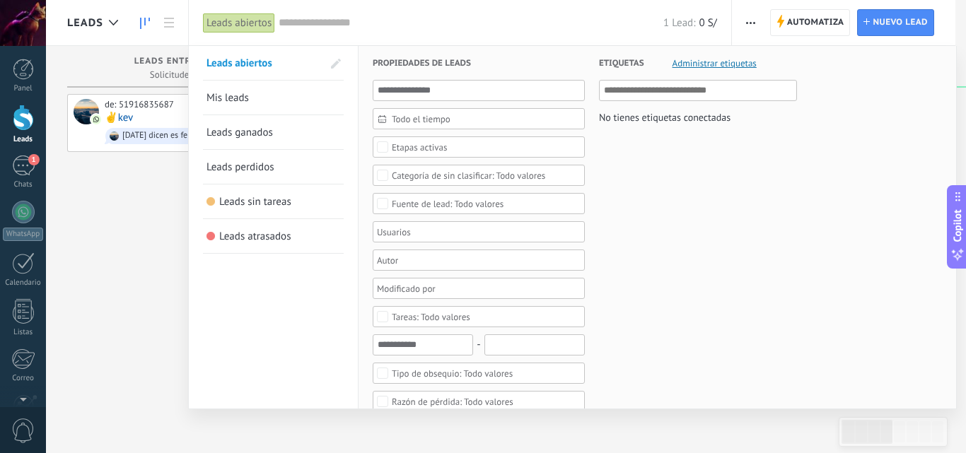
click at [231, 28] on div "Leads abiertos" at bounding box center [239, 23] width 72 height 21
click at [99, 18] on div at bounding box center [483, 226] width 966 height 453
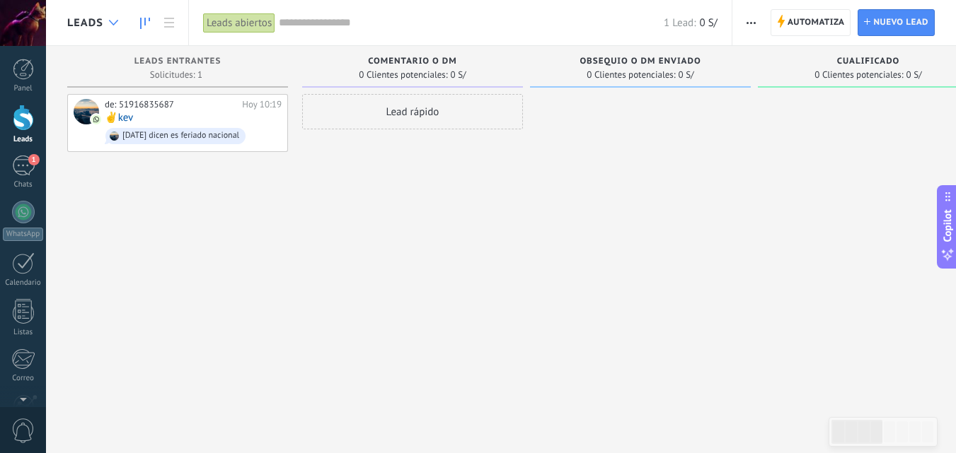
click at [104, 19] on div at bounding box center [113, 23] width 23 height 28
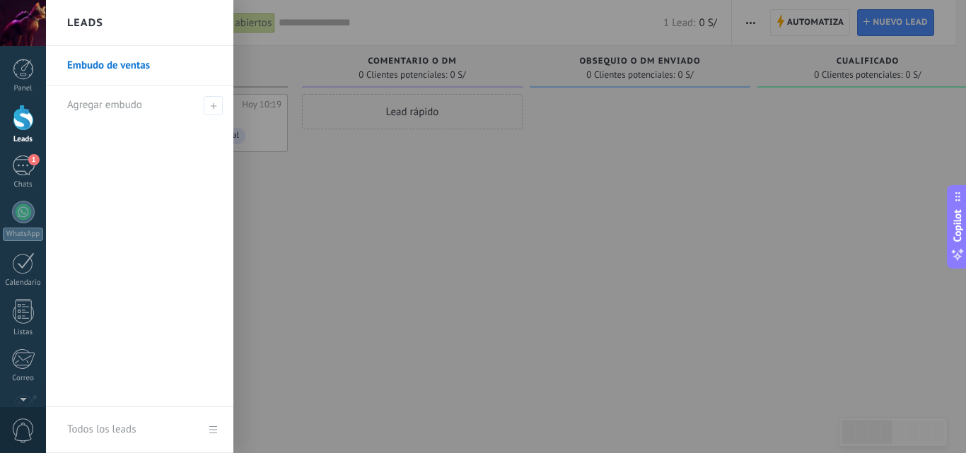
click at [124, 63] on link "Embudo de ventas" at bounding box center [143, 66] width 152 height 40
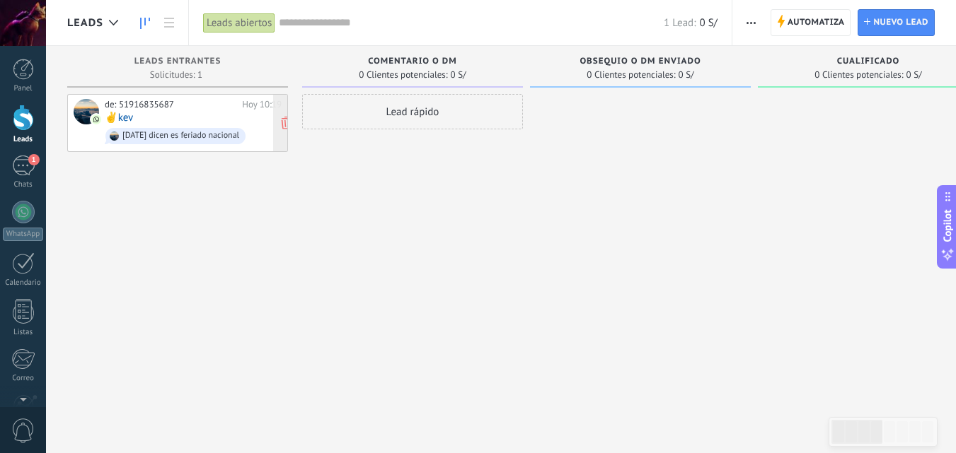
click at [133, 103] on div "de: 51916835687" at bounding box center [171, 104] width 132 height 11
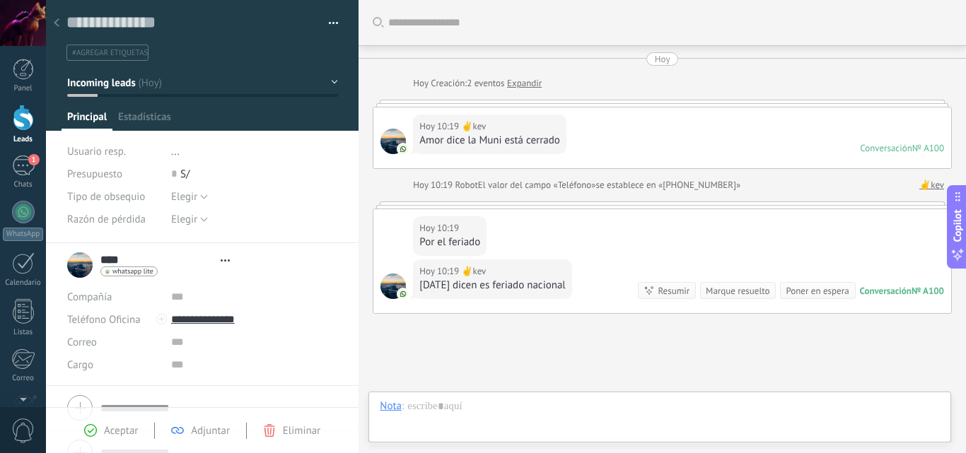
type textarea "**********"
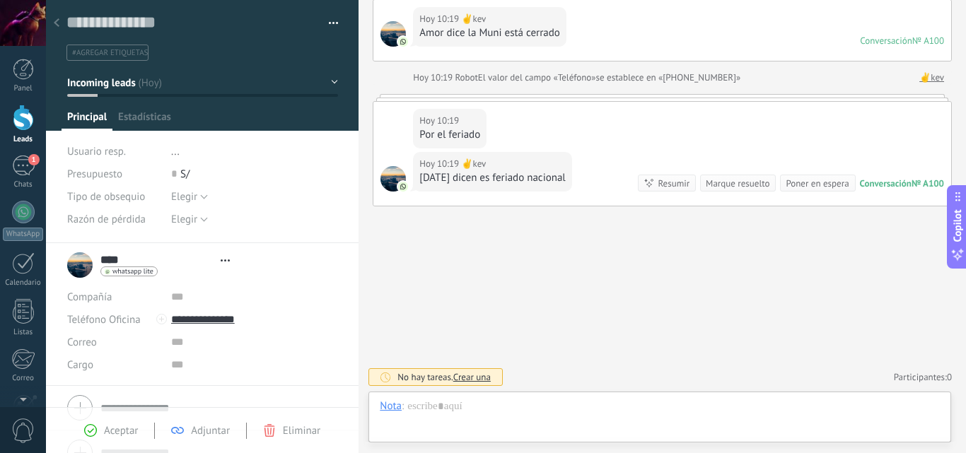
scroll to position [21, 0]
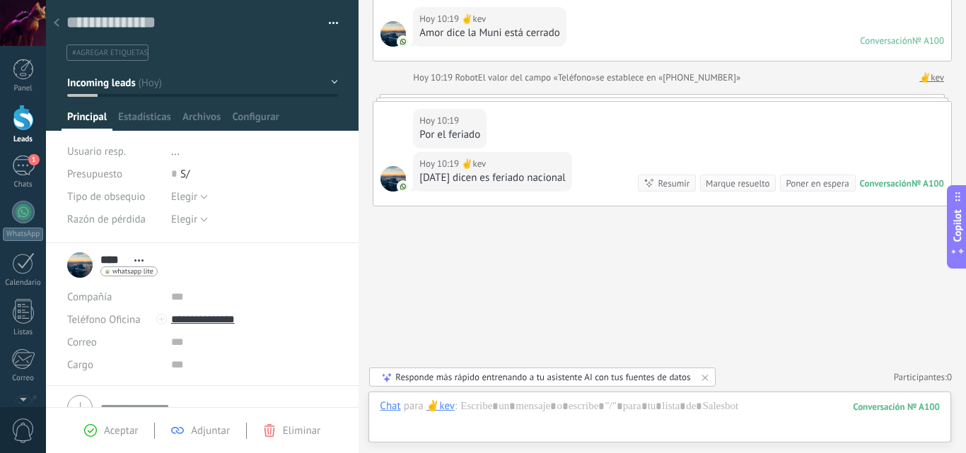
click at [688, 393] on div "Chat Correo Nota Tarea Chat para ✌kev : 100 Enviar Cancelar Rastrear clics en l…" at bounding box center [660, 417] width 583 height 51
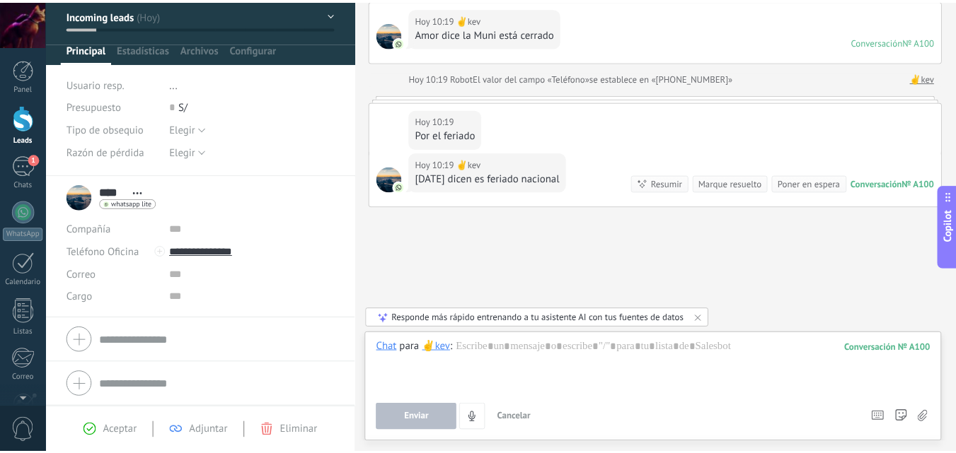
scroll to position [0, 0]
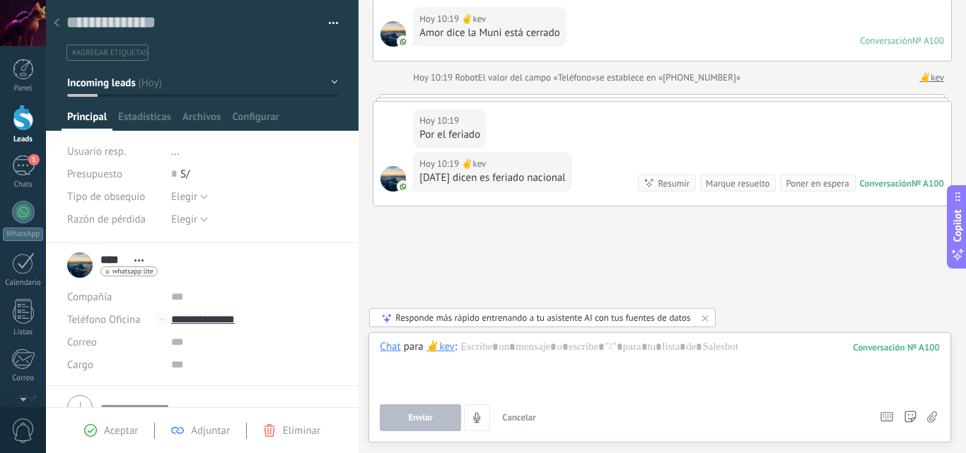
click at [326, 78] on button "Incoming leads" at bounding box center [202, 82] width 271 height 25
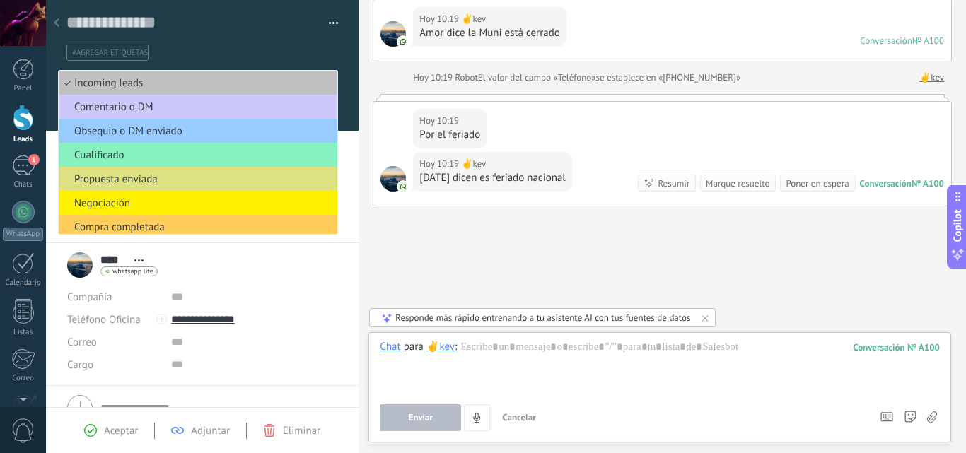
click at [326, 78] on li "Incoming leads" at bounding box center [198, 83] width 279 height 24
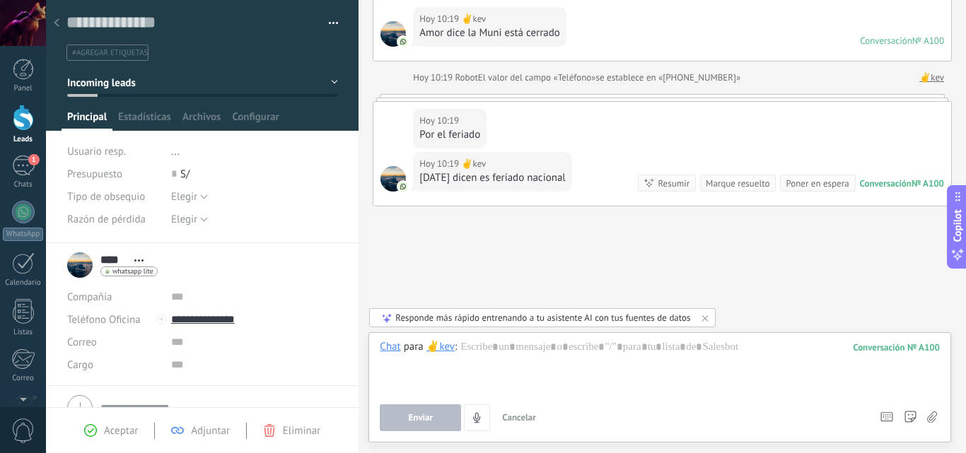
click at [334, 16] on button "button" at bounding box center [328, 23] width 21 height 21
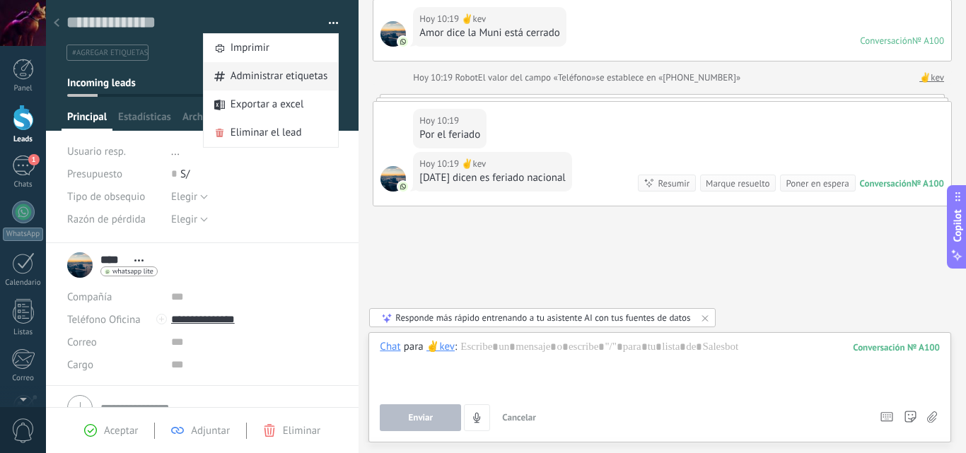
click at [284, 79] on span "Administrar etiquetas" at bounding box center [280, 76] width 98 height 28
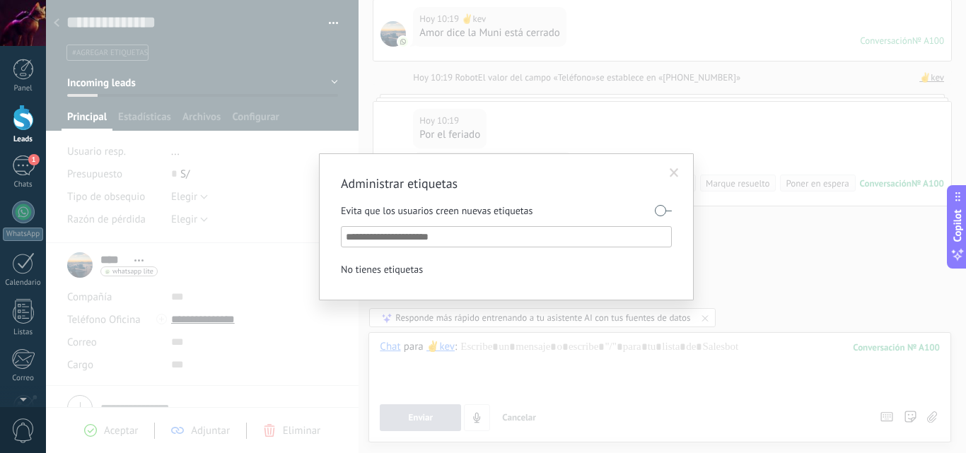
click at [677, 170] on span at bounding box center [674, 173] width 9 height 10
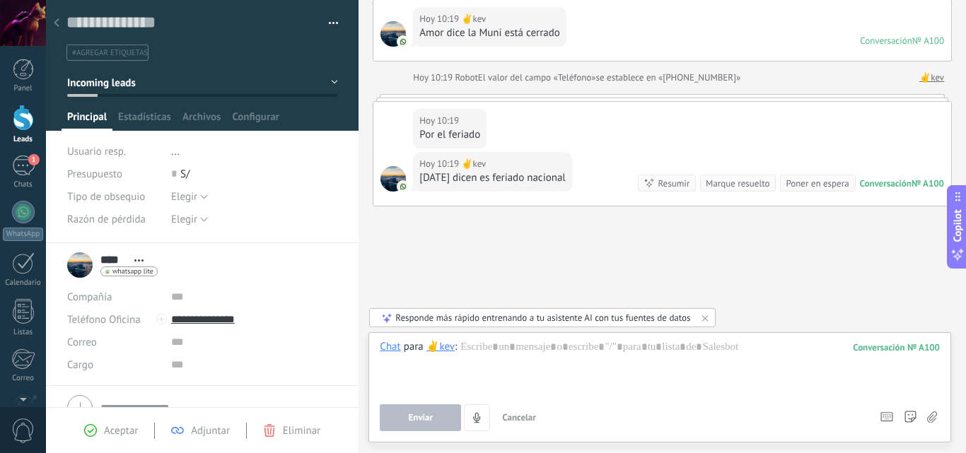
click at [331, 24] on button "button" at bounding box center [328, 23] width 21 height 21
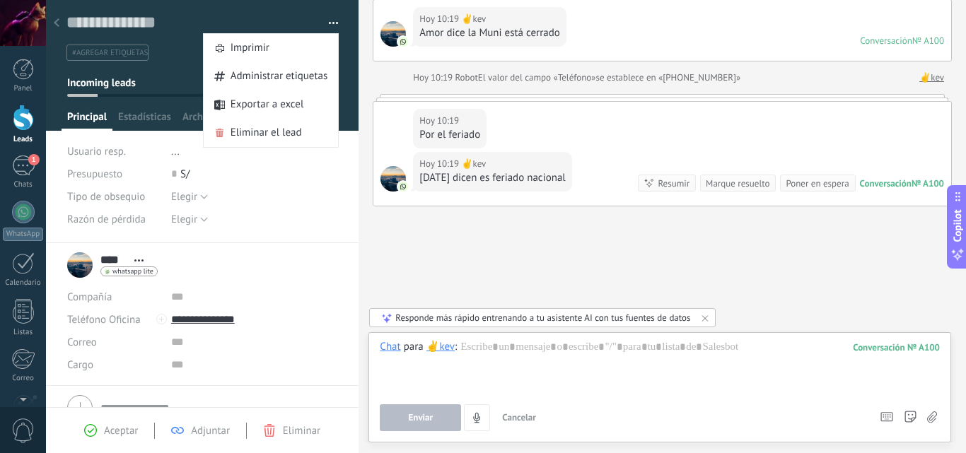
click at [33, 119] on div at bounding box center [23, 118] width 21 height 26
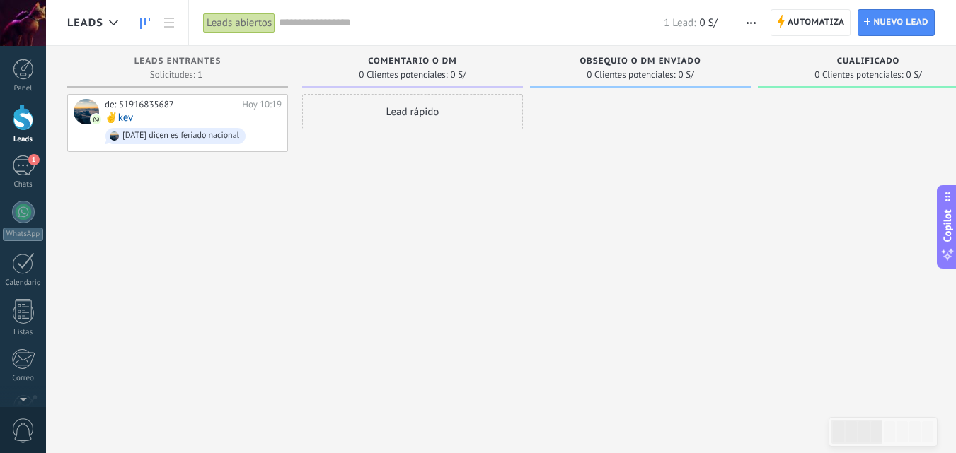
click at [801, 26] on span "Automatiza" at bounding box center [815, 22] width 57 height 25
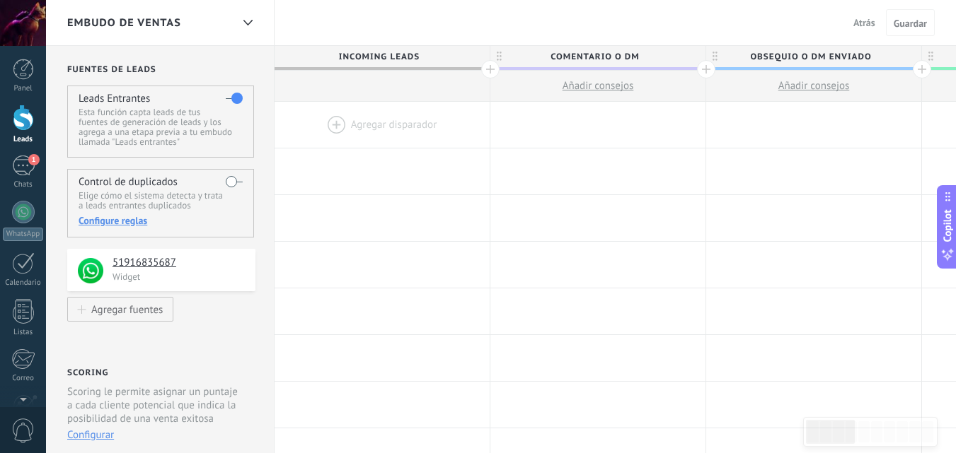
click at [489, 72] on div at bounding box center [490, 69] width 18 height 18
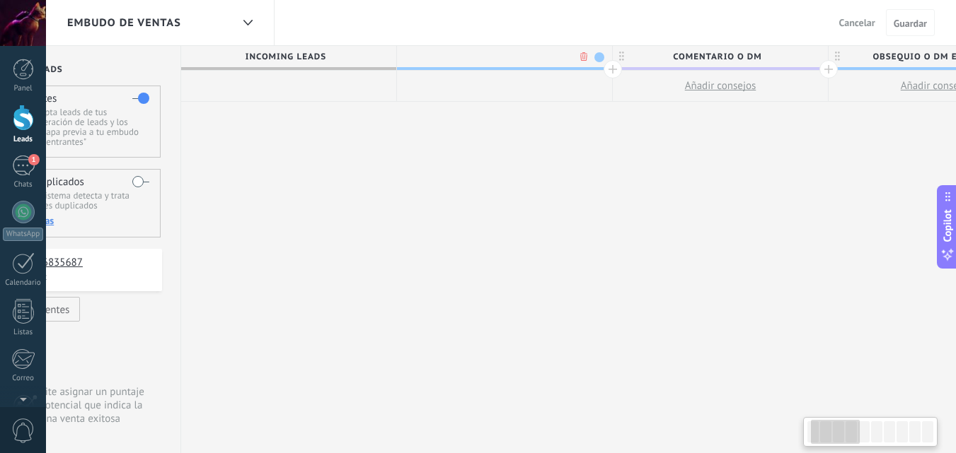
scroll to position [0, 105]
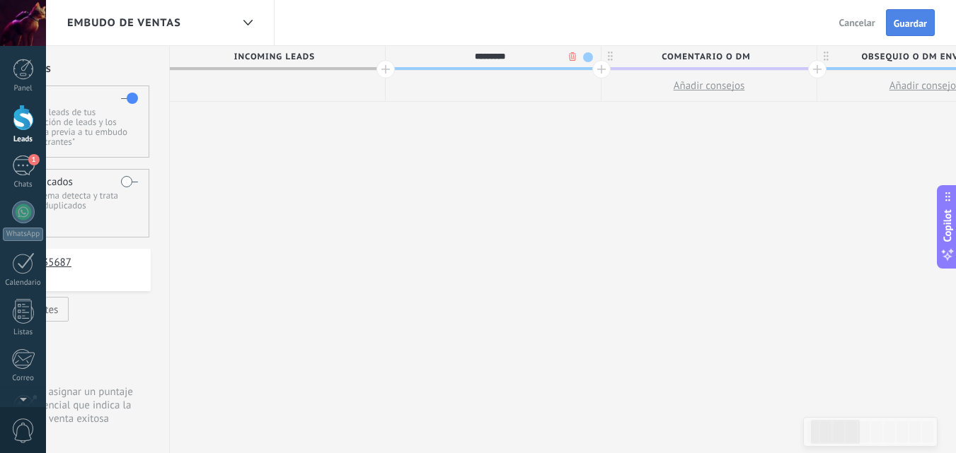
type input "*********"
click at [914, 17] on button "Guardar" at bounding box center [910, 22] width 49 height 27
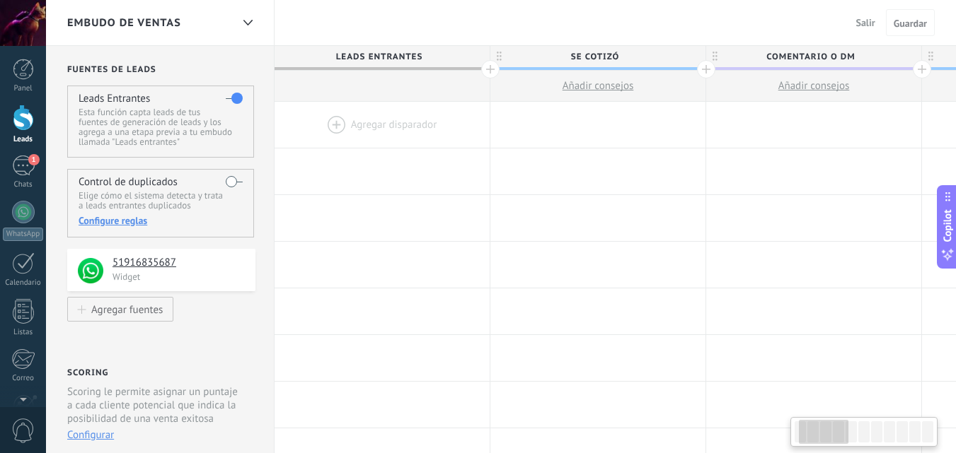
scroll to position [0, 105]
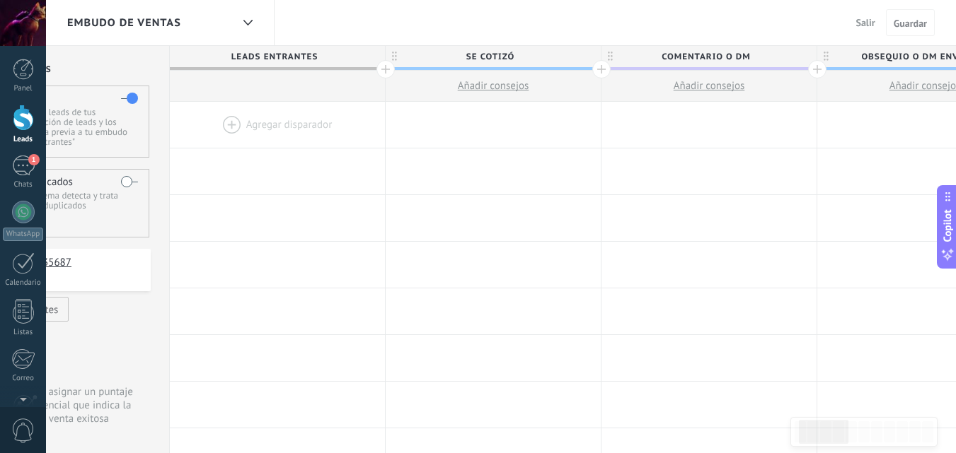
click at [598, 67] on div at bounding box center [601, 69] width 18 height 18
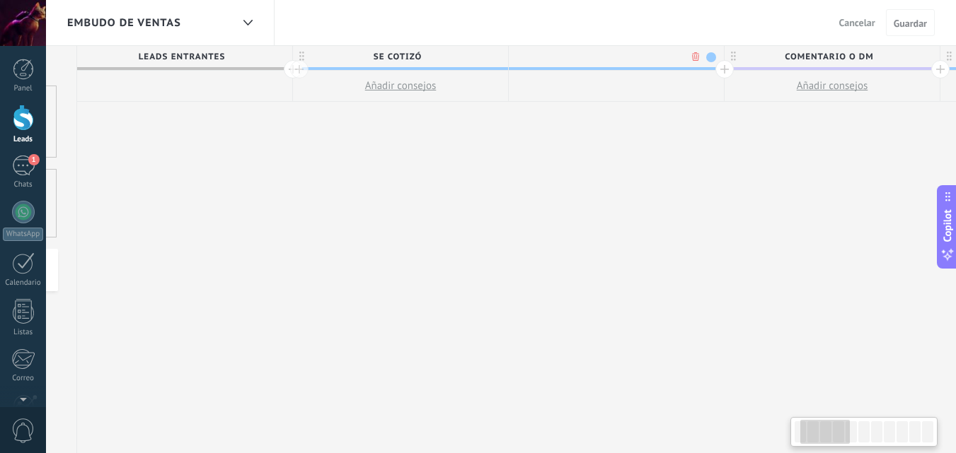
scroll to position [0, 209]
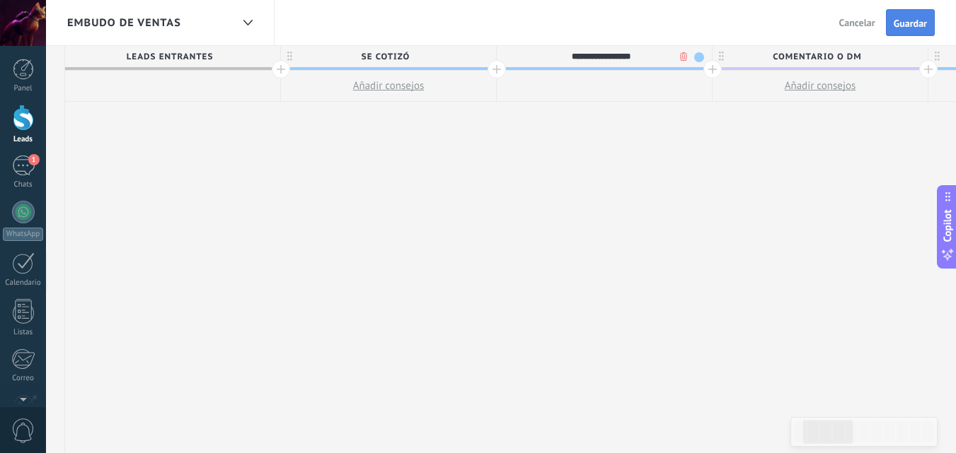
type input "**********"
click at [892, 27] on button "Guardar" at bounding box center [910, 22] width 49 height 27
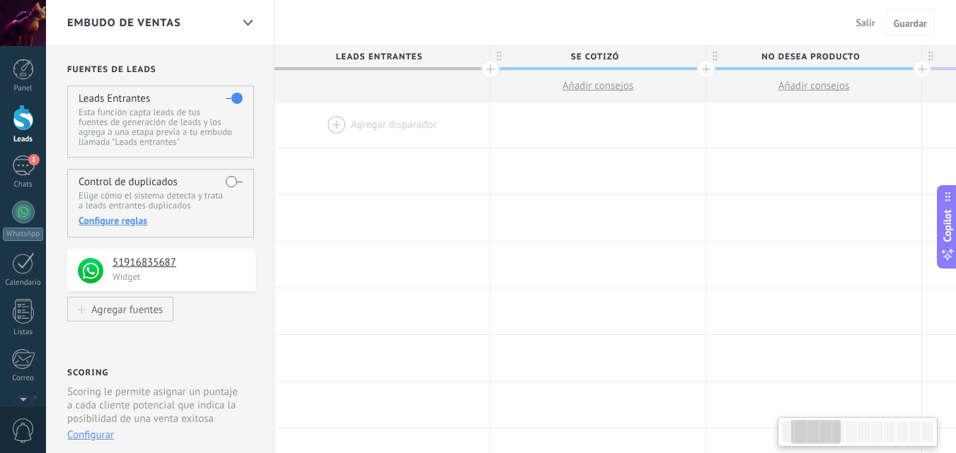
scroll to position [0, 209]
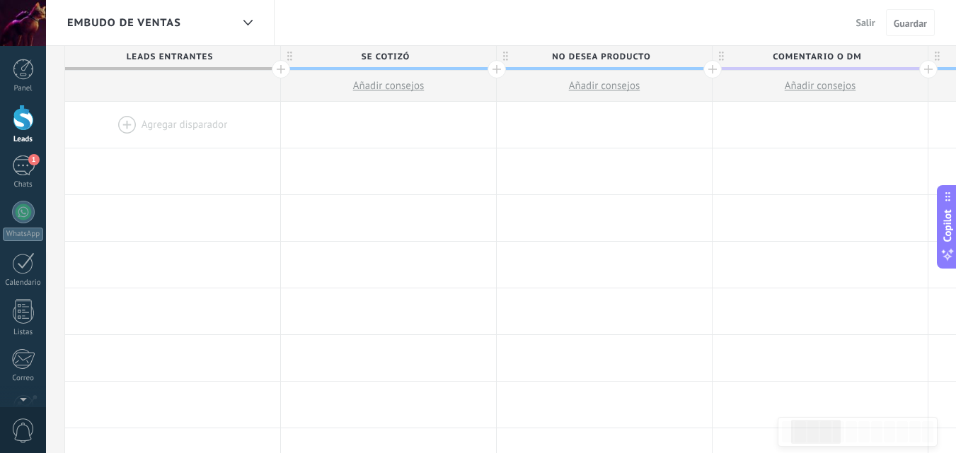
click at [712, 69] on div at bounding box center [712, 69] width 18 height 18
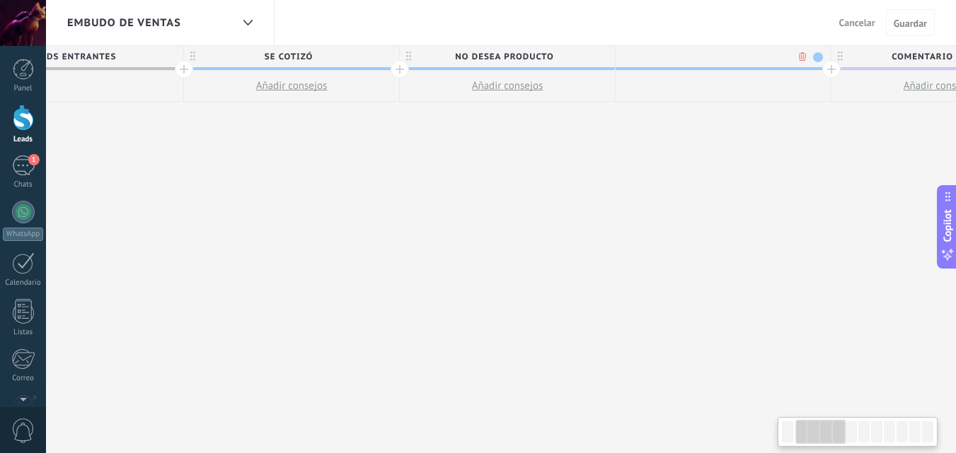
scroll to position [0, 314]
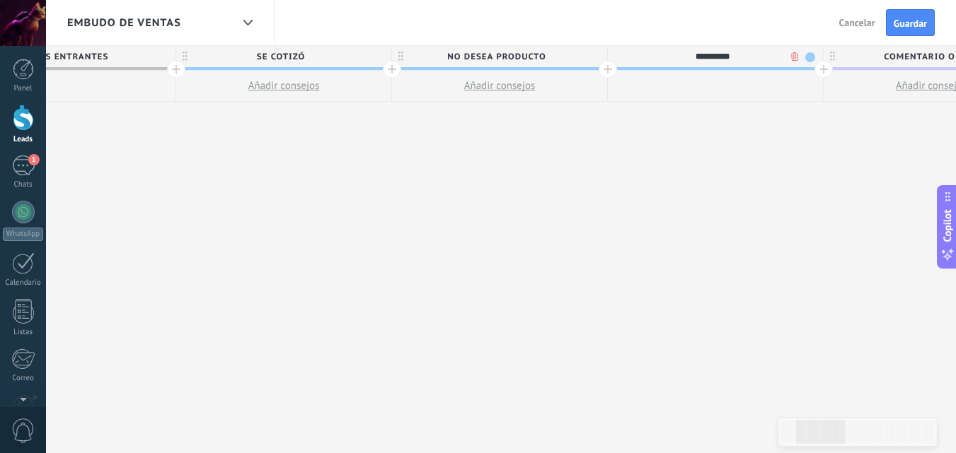
type input "**********"
drag, startPoint x: 874, startPoint y: 32, endPoint x: 895, endPoint y: 27, distance: 22.5
click at [895, 27] on div "Salir Cancelar Guardar" at bounding box center [881, 22] width 106 height 27
click at [895, 27] on span "Guardar" at bounding box center [909, 23] width 33 height 10
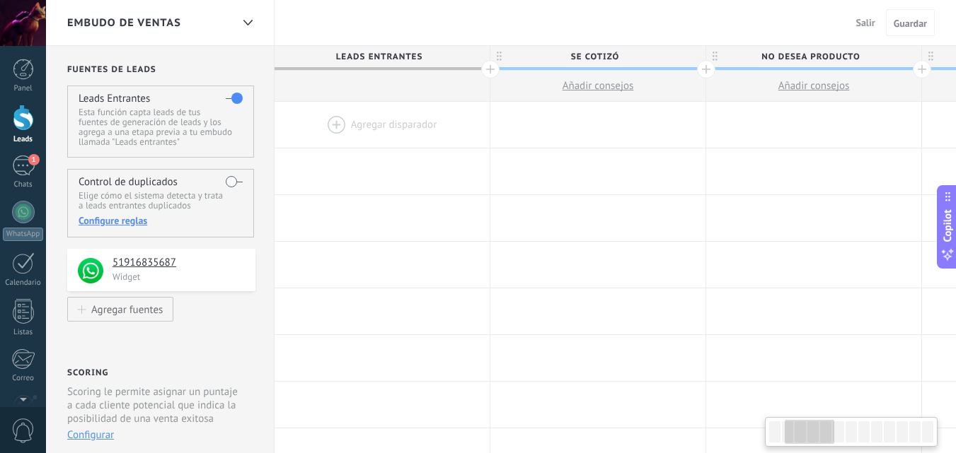
scroll to position [0, 314]
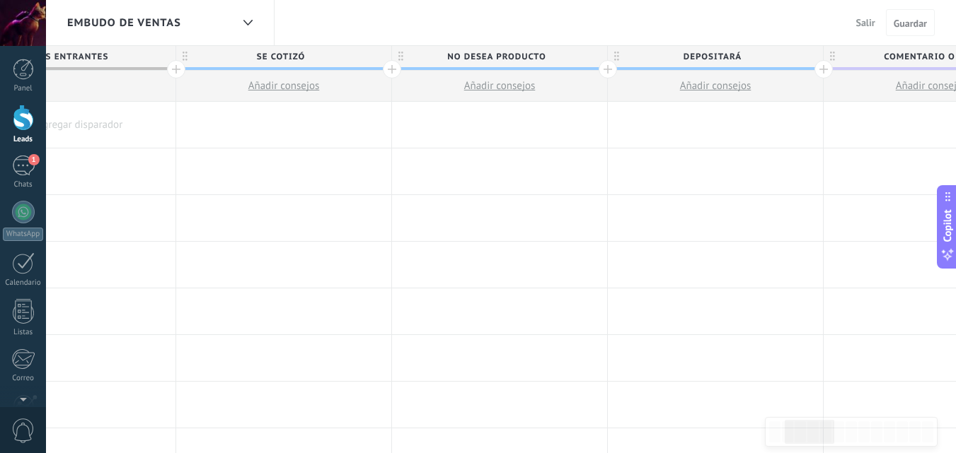
click at [821, 70] on div at bounding box center [823, 69] width 18 height 18
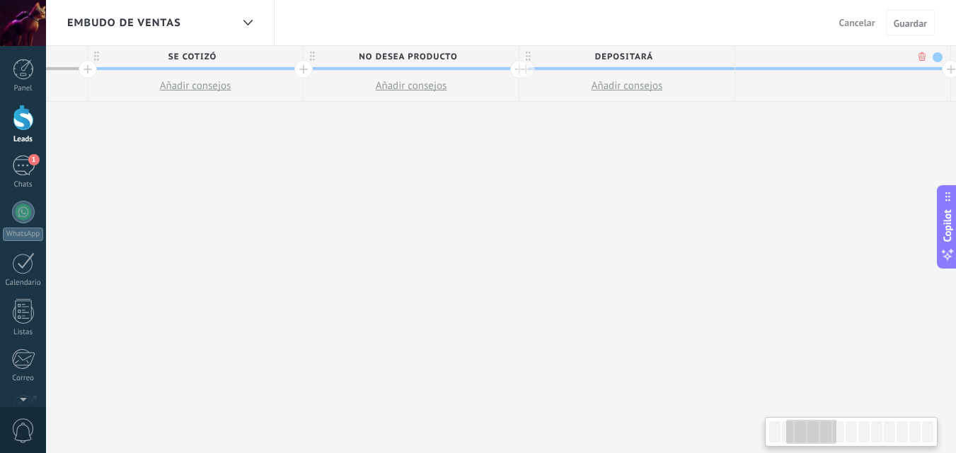
scroll to position [0, 419]
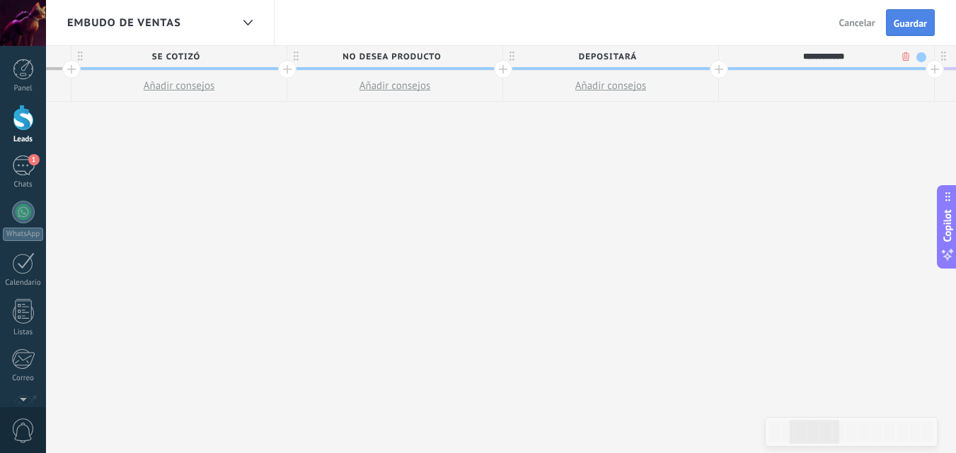
type input "**********"
click at [912, 25] on span "Guardar" at bounding box center [909, 23] width 33 height 10
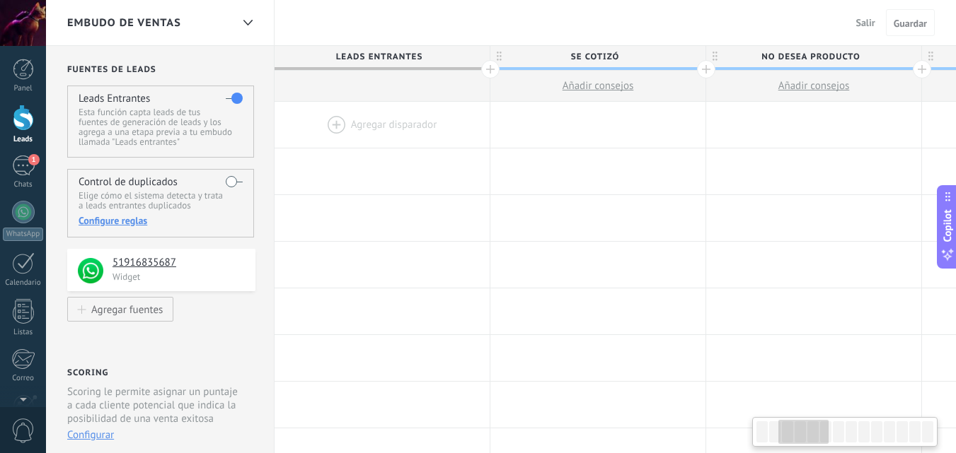
scroll to position [0, 419]
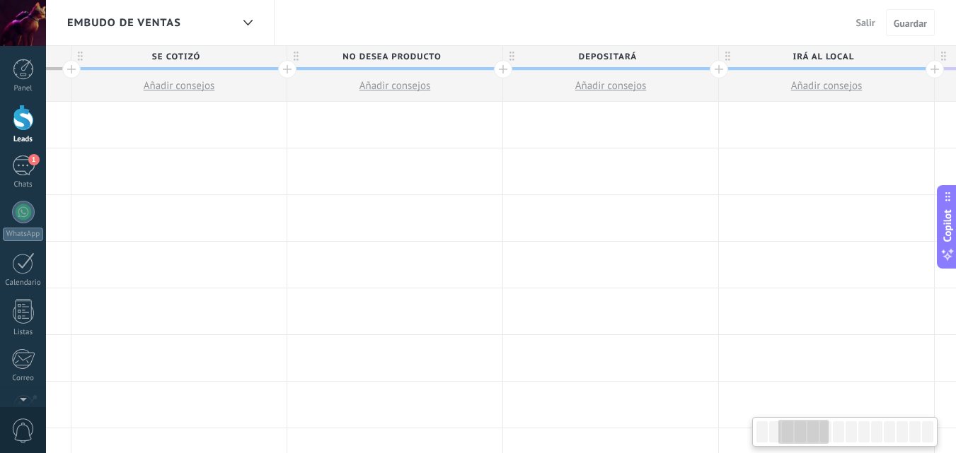
click at [929, 72] on div at bounding box center [934, 69] width 18 height 18
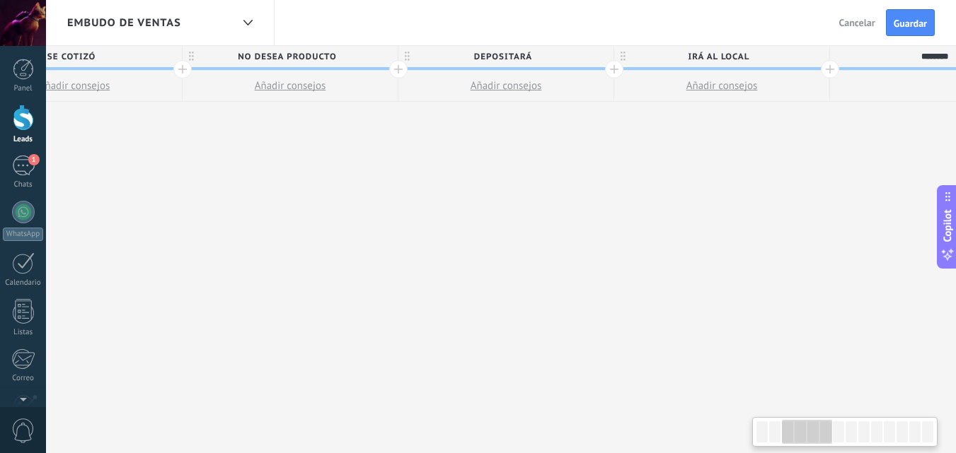
scroll to position [0, 525]
type input "*"
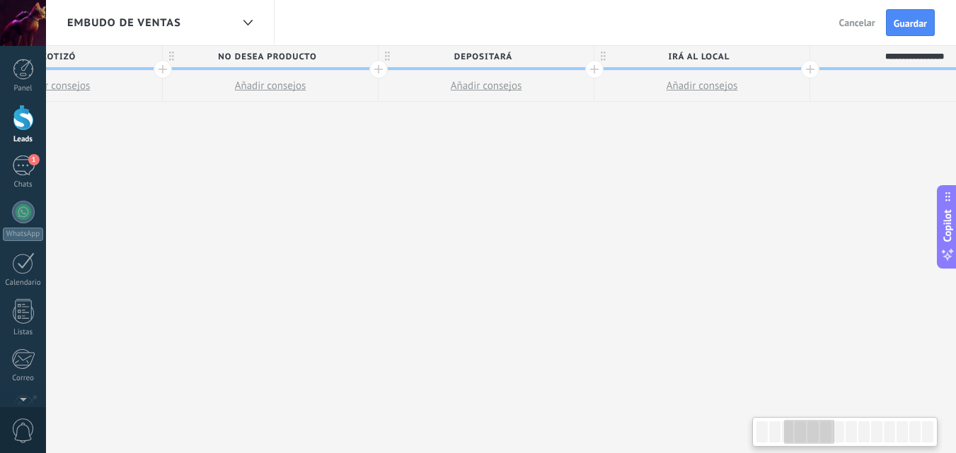
scroll to position [0, 548]
type input "**********"
click at [913, 25] on span "Guardar" at bounding box center [909, 23] width 33 height 10
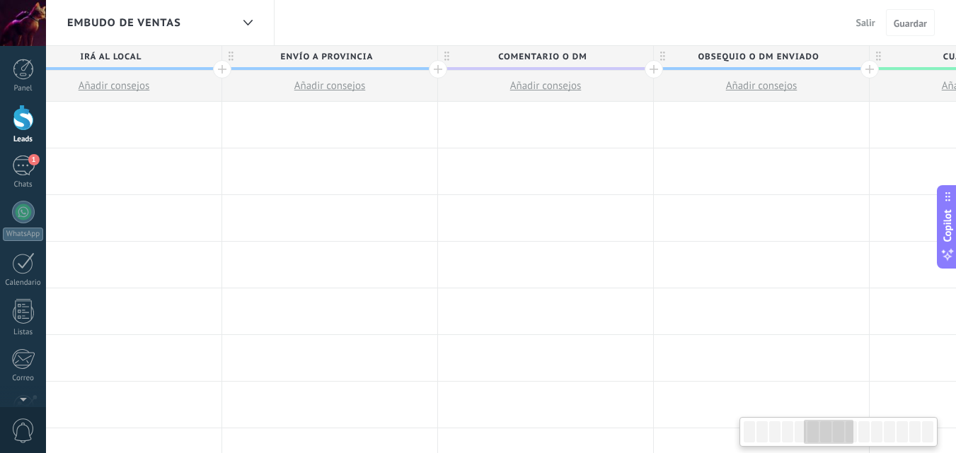
scroll to position [0, 1118]
drag, startPoint x: 803, startPoint y: 434, endPoint x: 833, endPoint y: 428, distance: 31.1
click at [833, 428] on div at bounding box center [829, 432] width 50 height 24
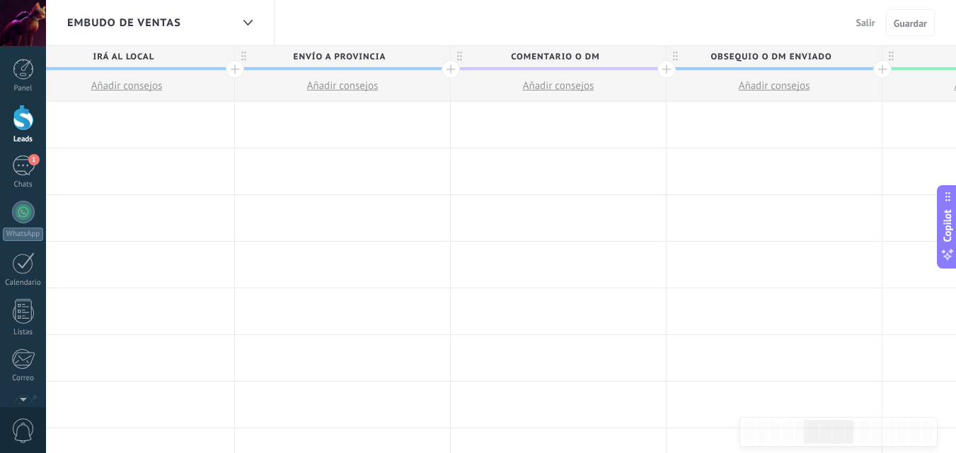
click at [448, 69] on div at bounding box center [450, 69] width 18 height 18
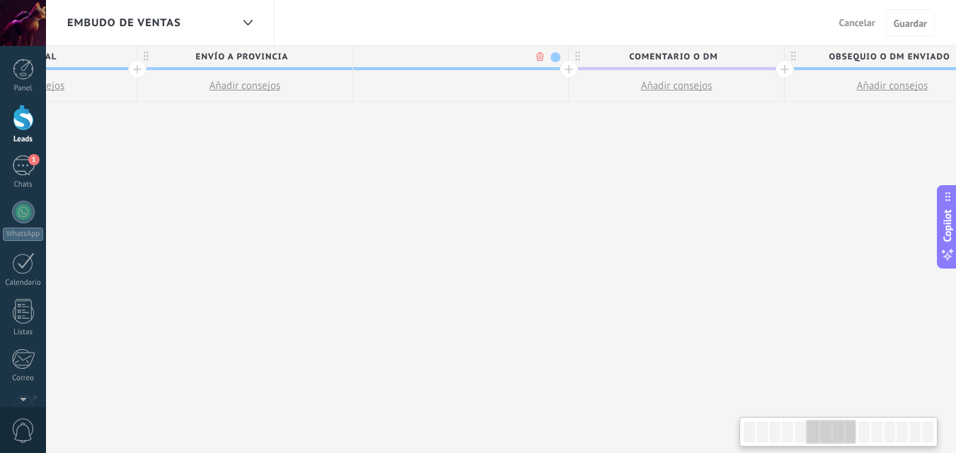
scroll to position [0, 1223]
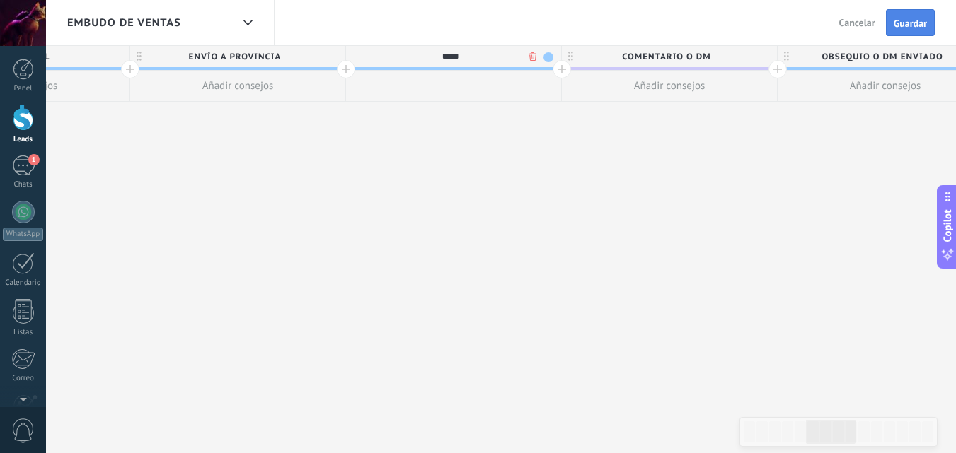
type input "*****"
click at [917, 24] on span "Guardar" at bounding box center [909, 23] width 33 height 10
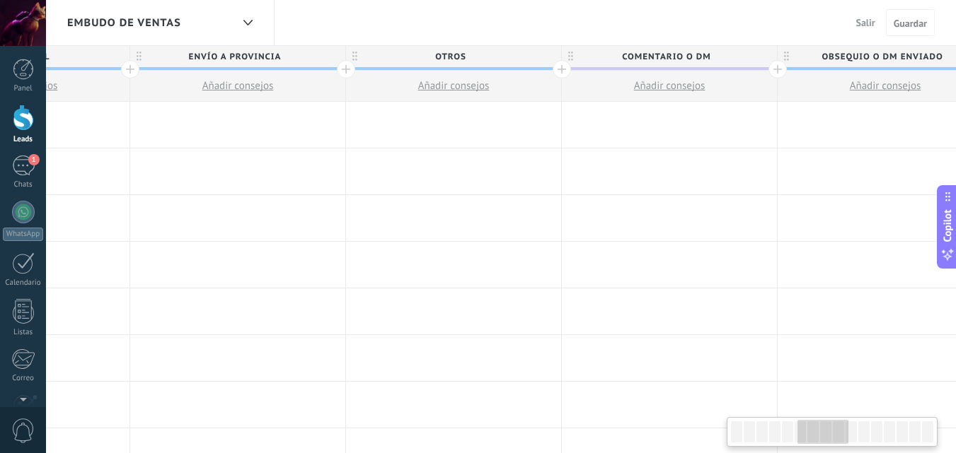
click at [564, 71] on div at bounding box center [561, 69] width 18 height 18
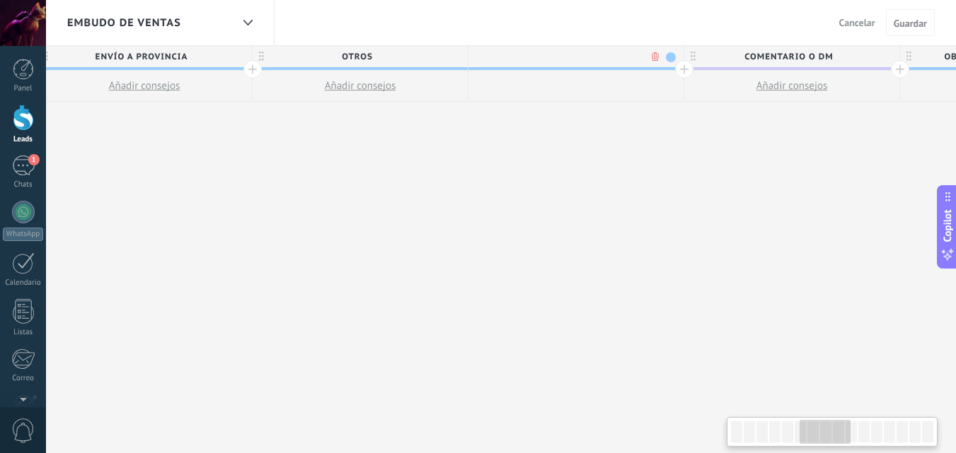
scroll to position [0, 1328]
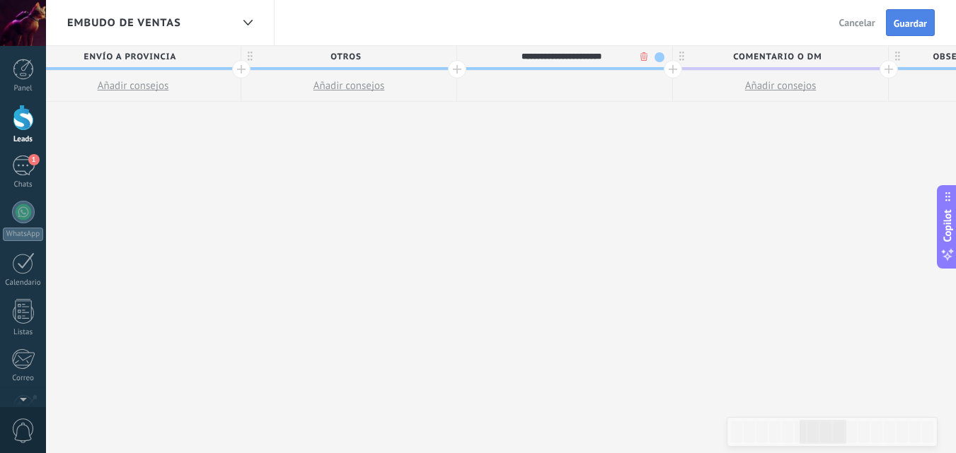
type input "**********"
click at [893, 19] on span "Guardar" at bounding box center [909, 23] width 33 height 10
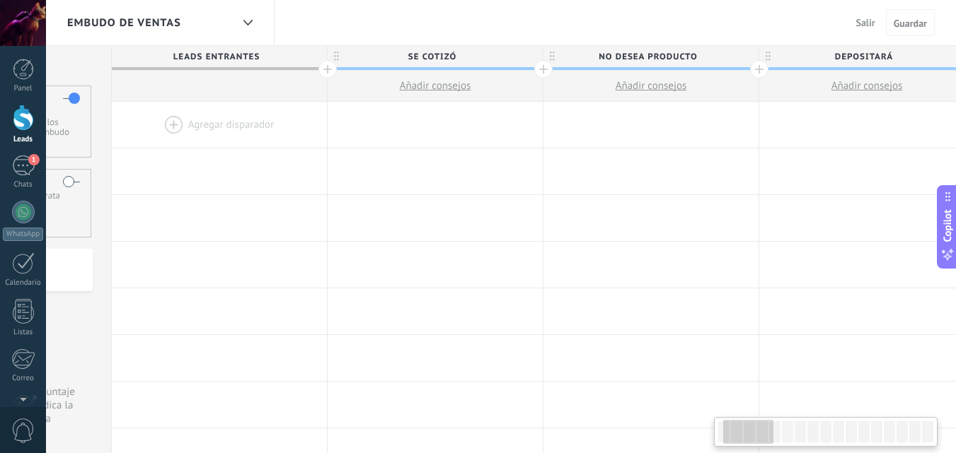
scroll to position [0, 112]
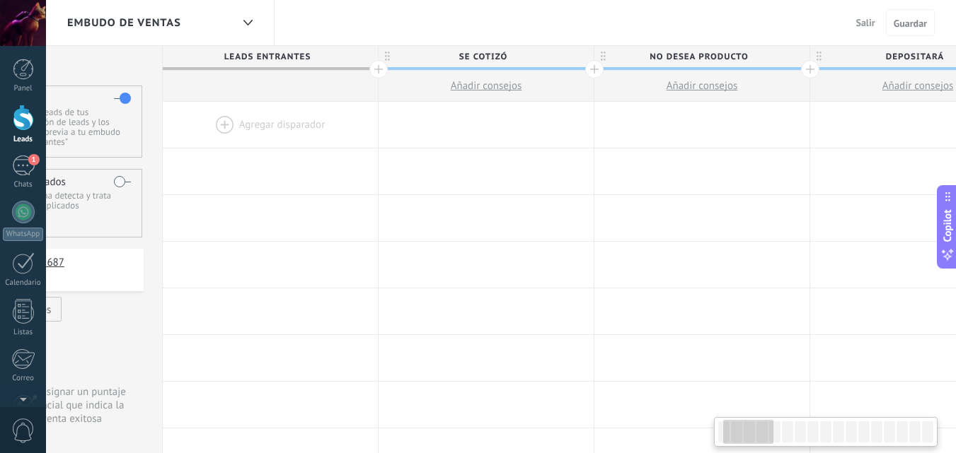
drag, startPoint x: 809, startPoint y: 434, endPoint x: 741, endPoint y: 437, distance: 68.0
click at [741, 437] on div at bounding box center [748, 432] width 50 height 24
click at [378, 73] on div at bounding box center [378, 69] width 18 height 18
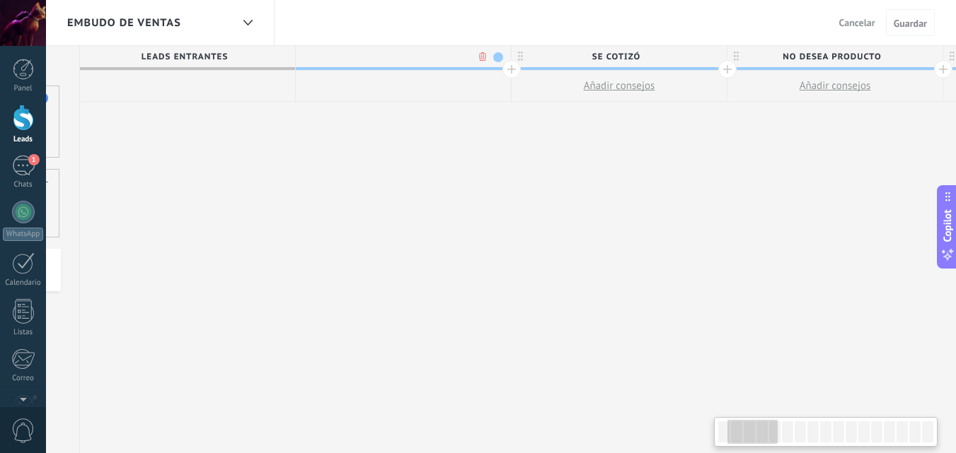
scroll to position [0, 216]
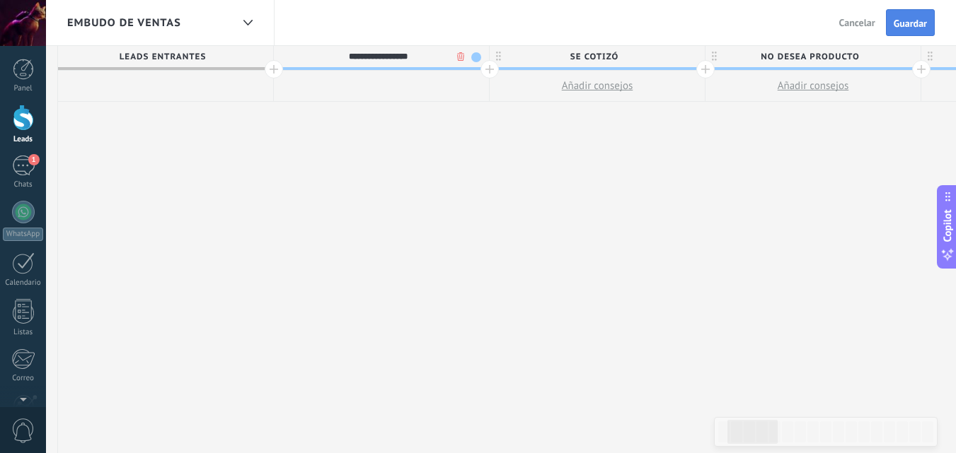
type input "**********"
click at [900, 27] on span "Guardar" at bounding box center [909, 23] width 33 height 10
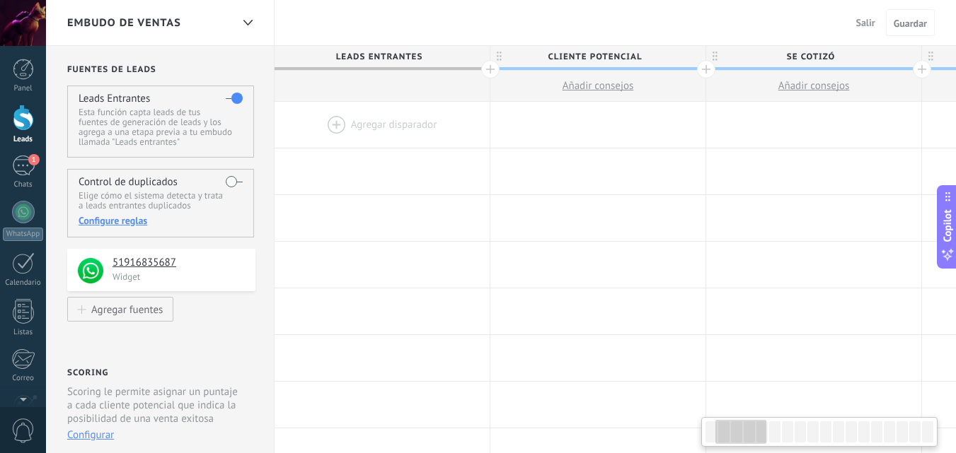
scroll to position [0, 216]
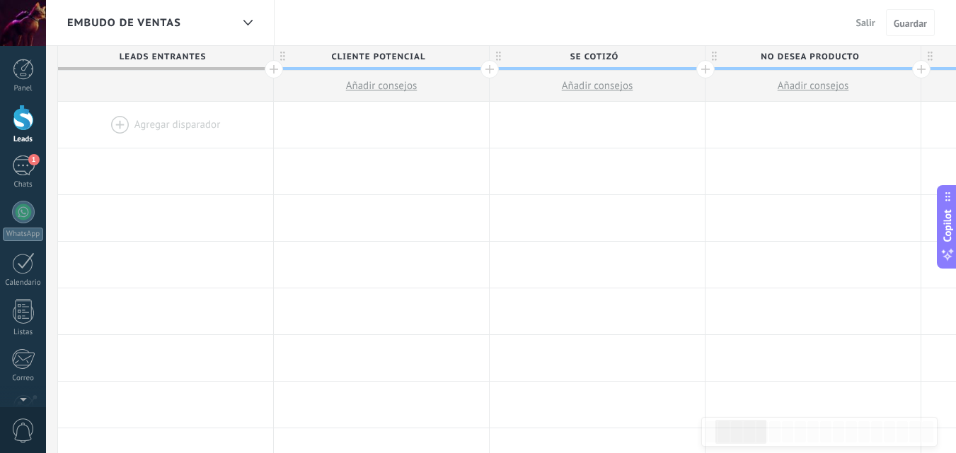
click at [864, 22] on span "Salir" at bounding box center [865, 22] width 19 height 13
